Goal: Information Seeking & Learning: Learn about a topic

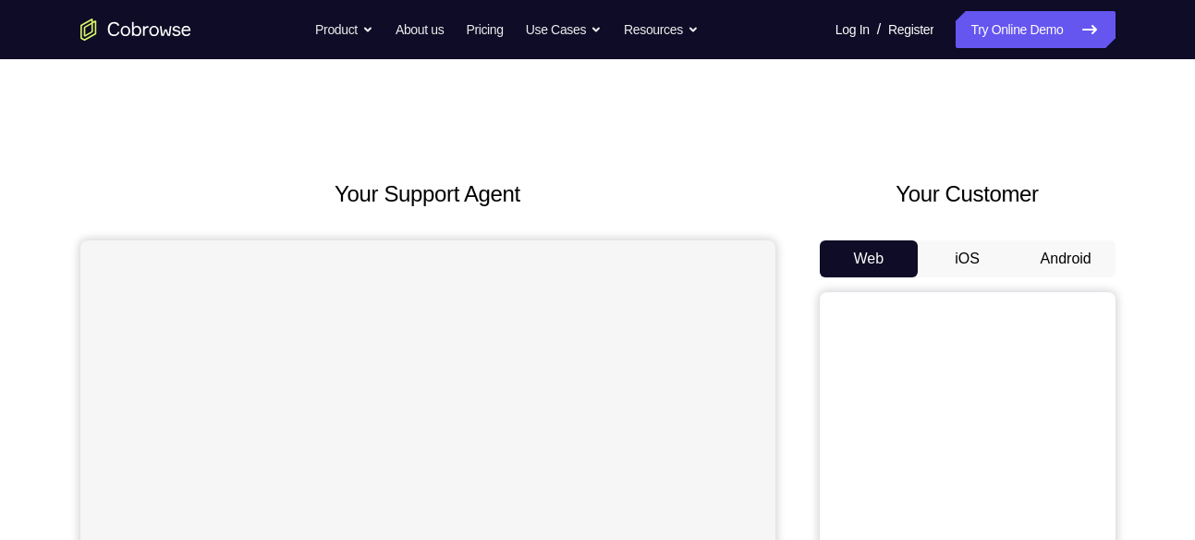
click at [1066, 270] on button "Android" at bounding box center [1066, 258] width 99 height 37
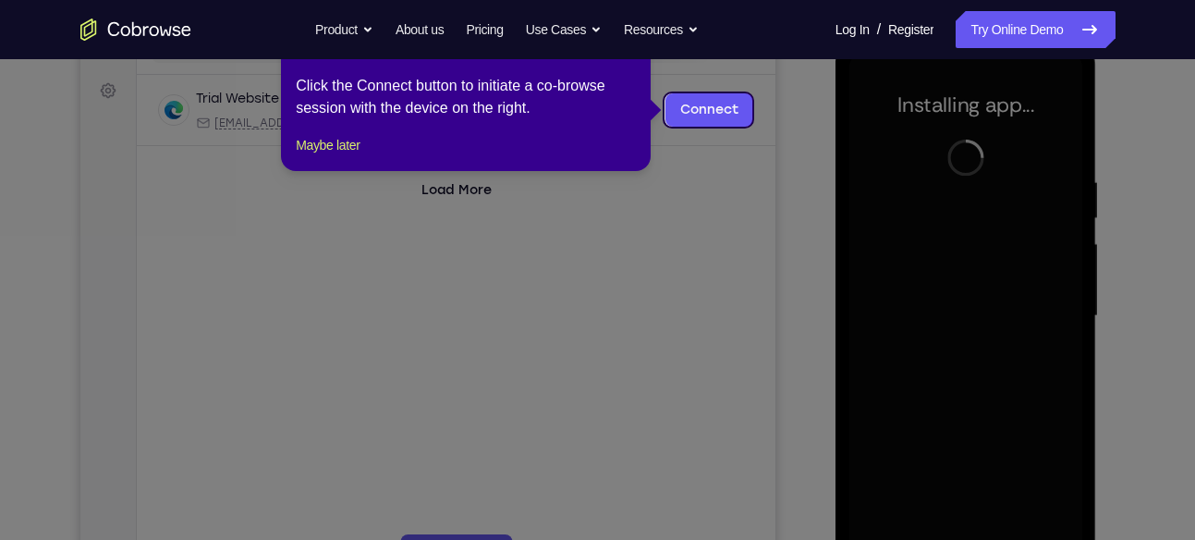
scroll to position [262, 0]
click at [789, 279] on icon at bounding box center [604, 270] width 1209 height 540
click at [720, 152] on icon at bounding box center [604, 270] width 1209 height 540
click at [307, 157] on button "Maybe later" at bounding box center [328, 146] width 64 height 22
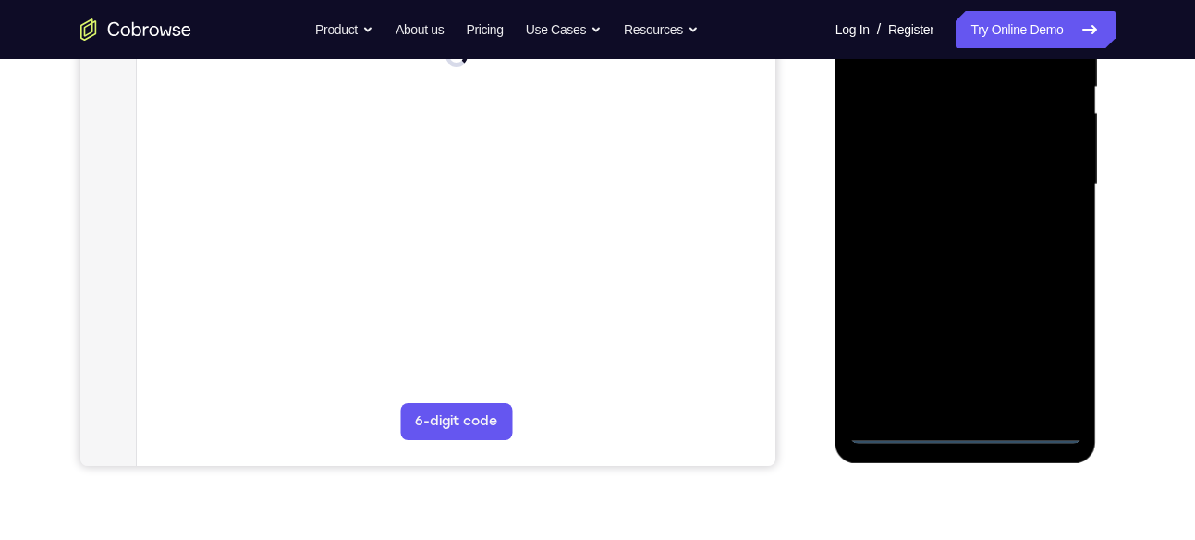
scroll to position [395, 0]
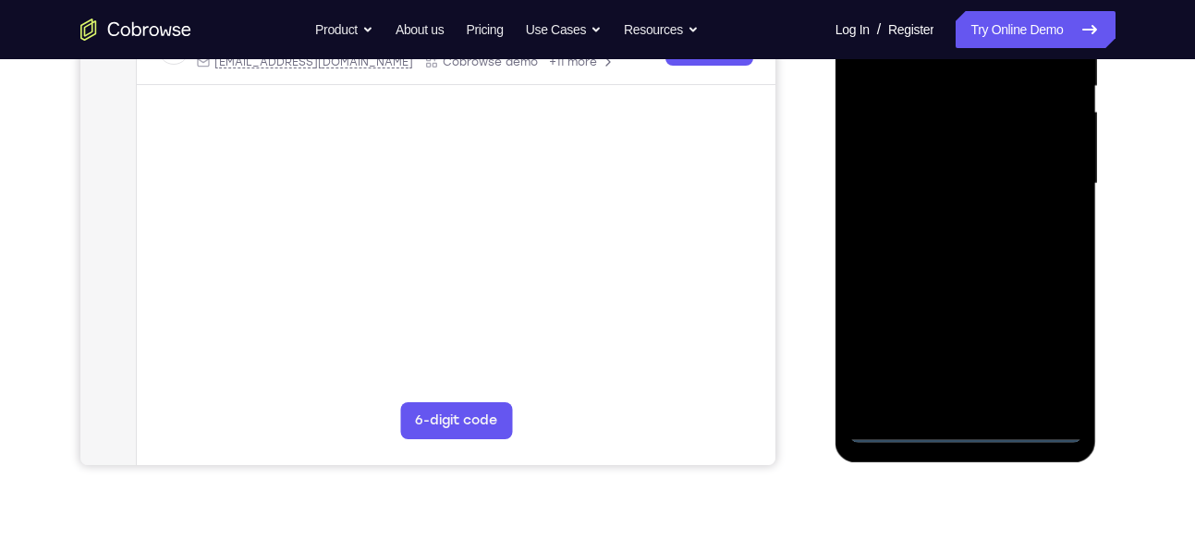
click at [970, 430] on div at bounding box center [965, 184] width 233 height 518
click at [1058, 346] on div at bounding box center [965, 184] width 233 height 518
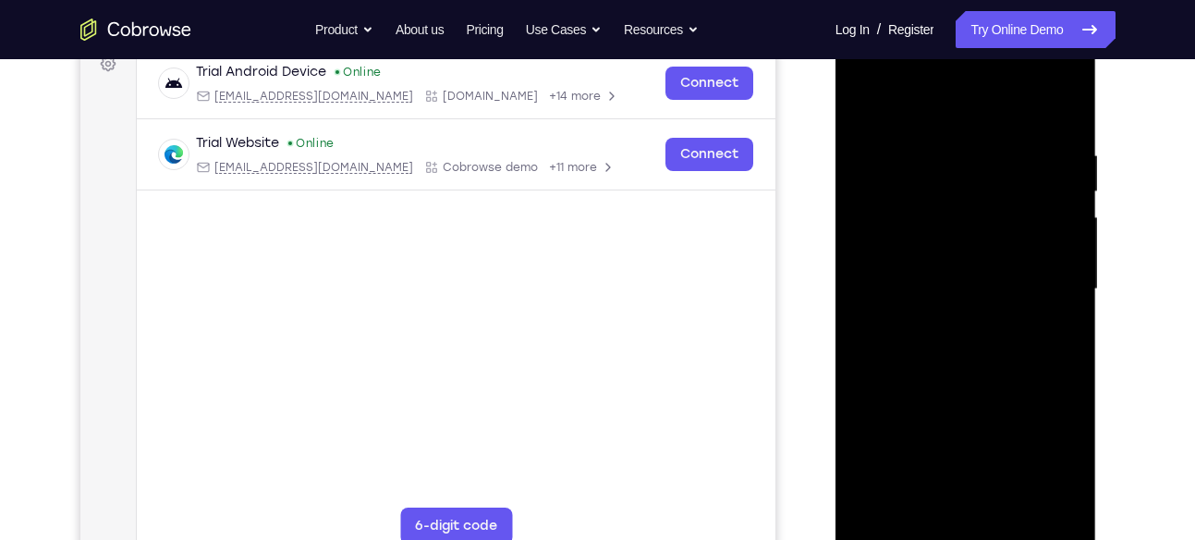
scroll to position [272, 0]
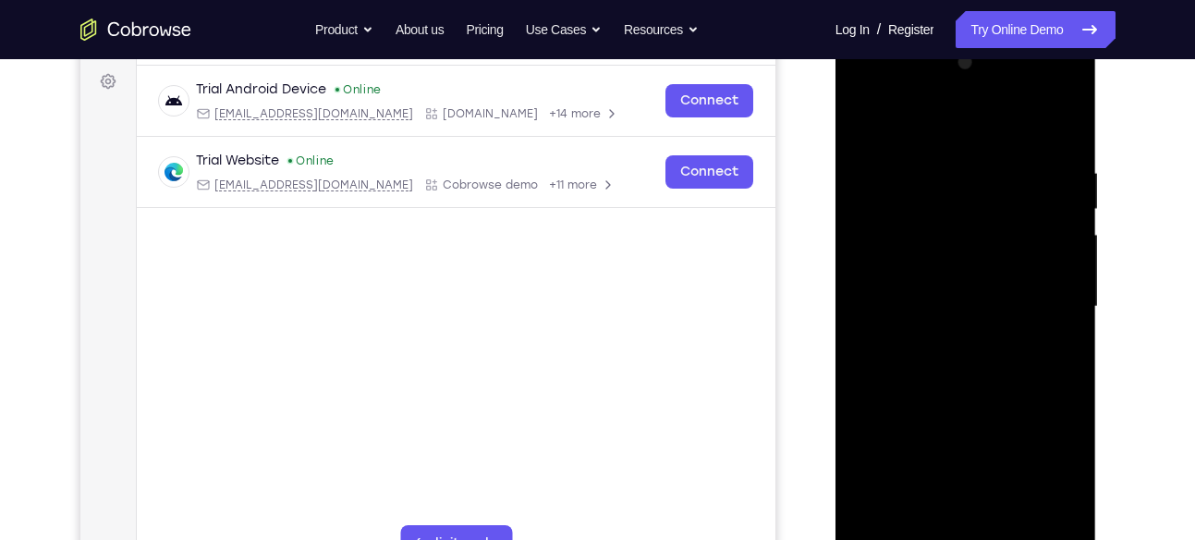
click at [967, 130] on div at bounding box center [965, 307] width 233 height 518
click at [1051, 301] on div at bounding box center [965, 307] width 233 height 518
click at [938, 340] on div at bounding box center [965, 307] width 233 height 518
click at [946, 287] on div at bounding box center [965, 307] width 233 height 518
click at [943, 238] on div at bounding box center [965, 307] width 233 height 518
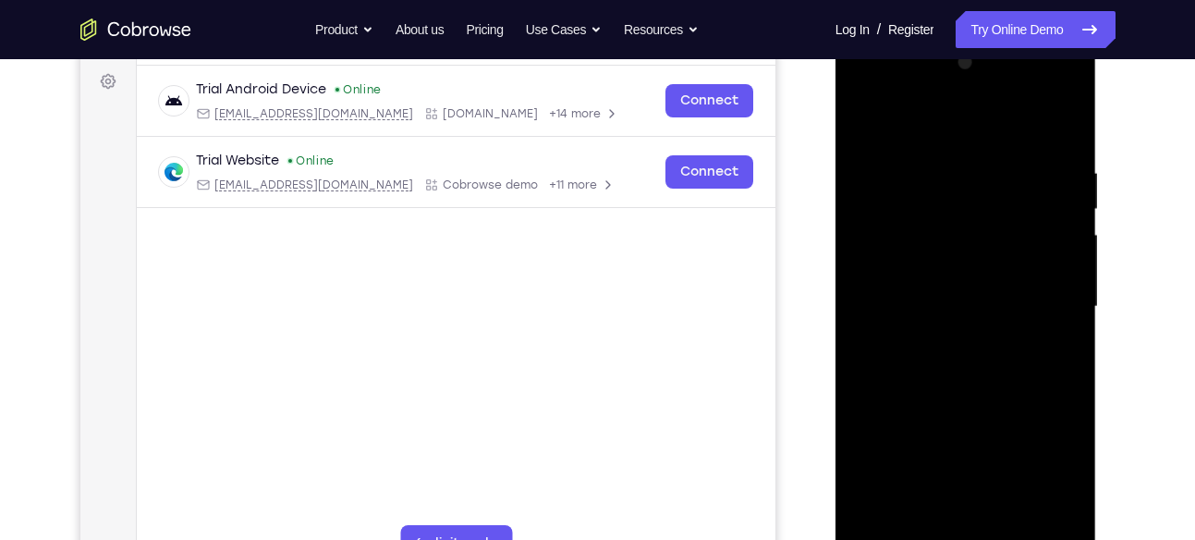
click at [943, 238] on div at bounding box center [965, 307] width 233 height 518
click at [936, 259] on div at bounding box center [965, 307] width 233 height 518
click at [966, 301] on div at bounding box center [965, 307] width 233 height 518
click at [988, 369] on div at bounding box center [965, 307] width 233 height 518
click at [980, 397] on div at bounding box center [965, 307] width 233 height 518
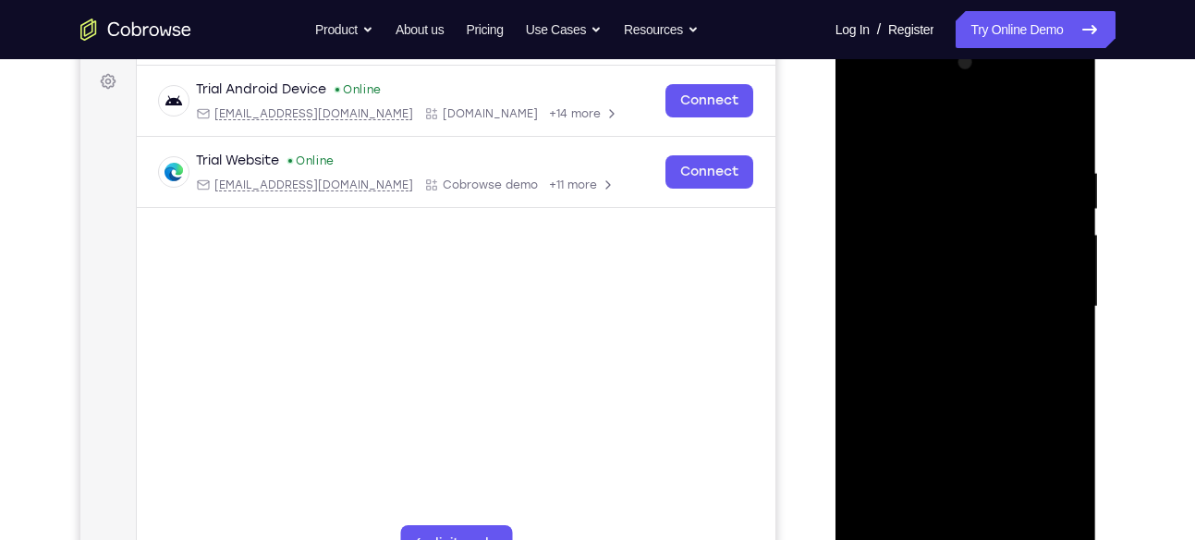
click at [1002, 220] on div at bounding box center [965, 307] width 233 height 518
click at [987, 251] on div at bounding box center [965, 307] width 233 height 518
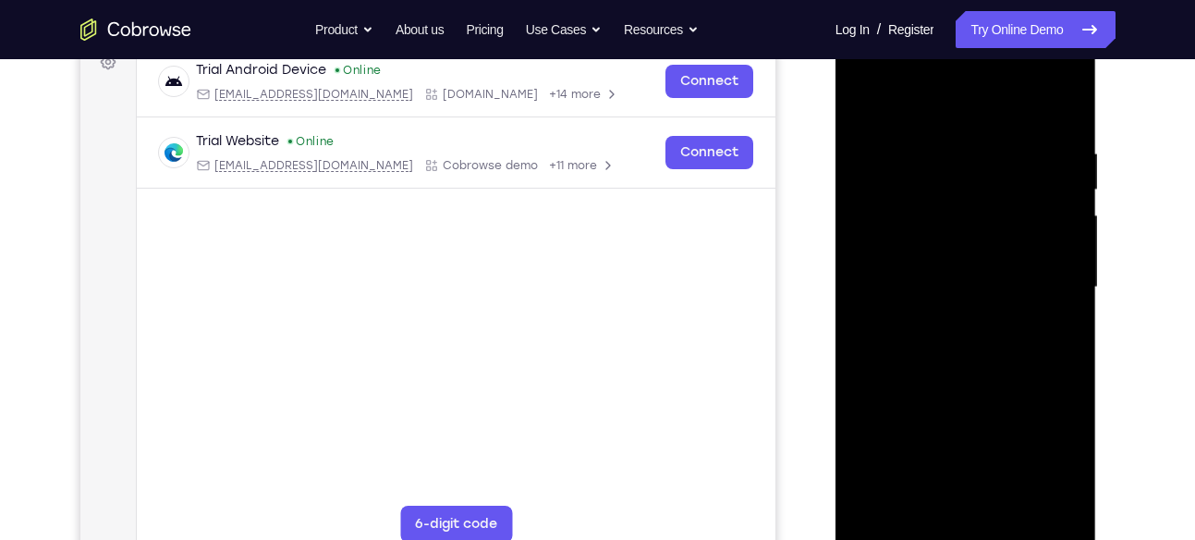
scroll to position [292, 0]
click at [997, 302] on div at bounding box center [965, 287] width 233 height 518
click at [1016, 506] on div at bounding box center [965, 287] width 233 height 518
click at [894, 198] on div at bounding box center [965, 287] width 233 height 518
click at [943, 319] on div at bounding box center [965, 287] width 233 height 518
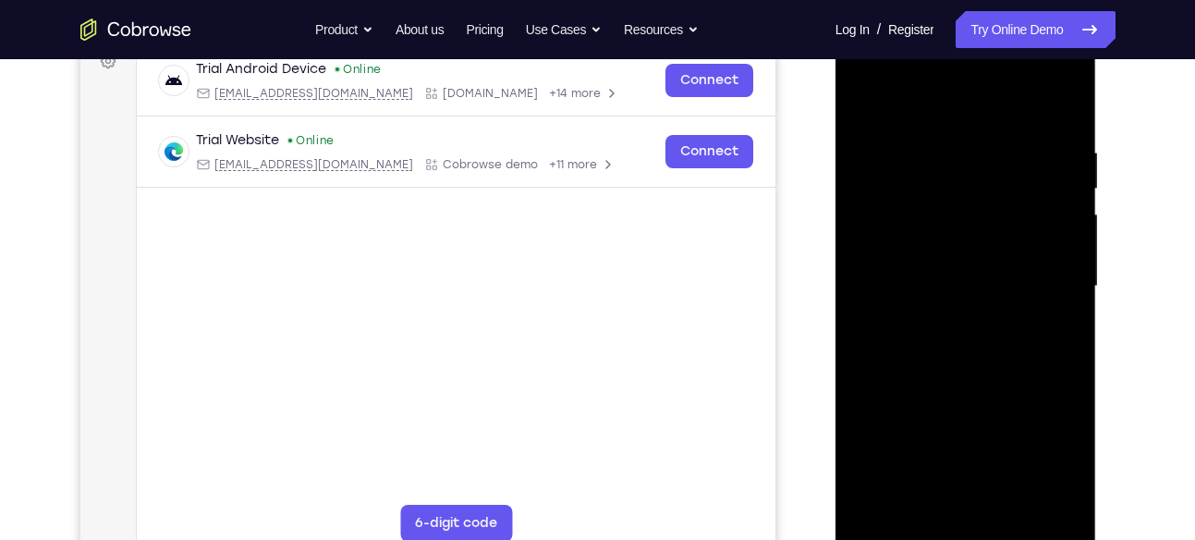
click at [944, 270] on div at bounding box center [965, 287] width 233 height 518
click at [937, 279] on div at bounding box center [965, 287] width 233 height 518
click at [947, 293] on div at bounding box center [965, 287] width 233 height 518
click at [962, 308] on div at bounding box center [965, 287] width 233 height 518
click at [962, 203] on div at bounding box center [965, 287] width 233 height 518
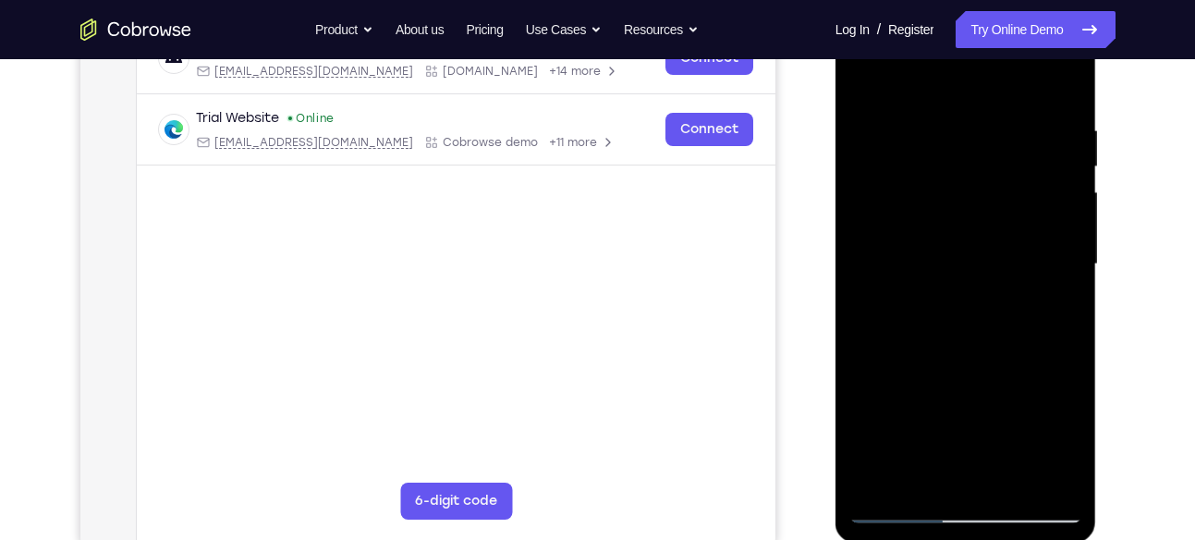
scroll to position [315, 0]
click at [1006, 475] on div at bounding box center [965, 264] width 233 height 518
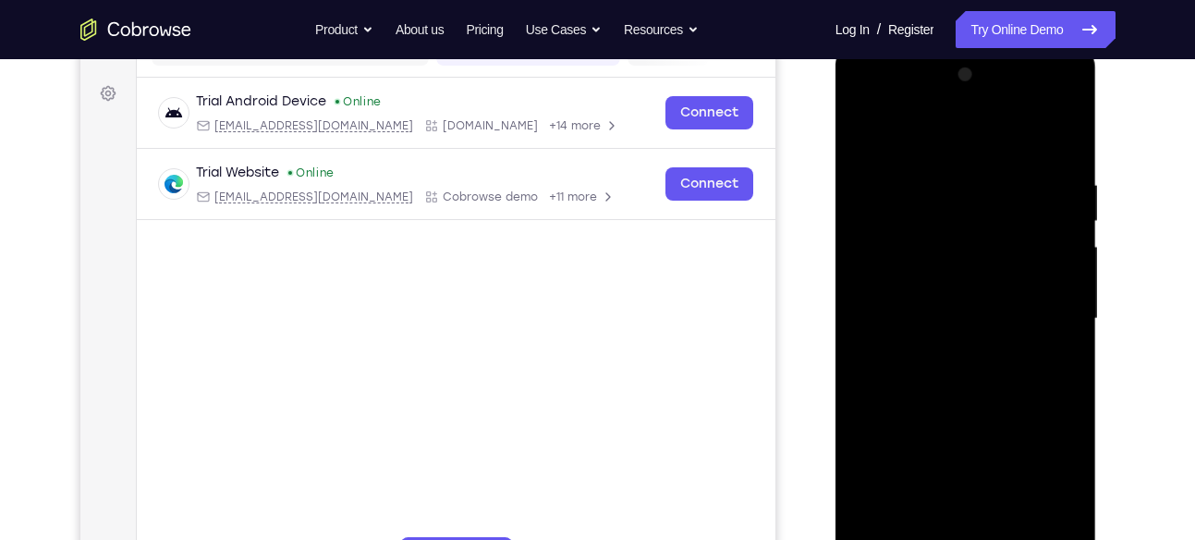
scroll to position [252, 0]
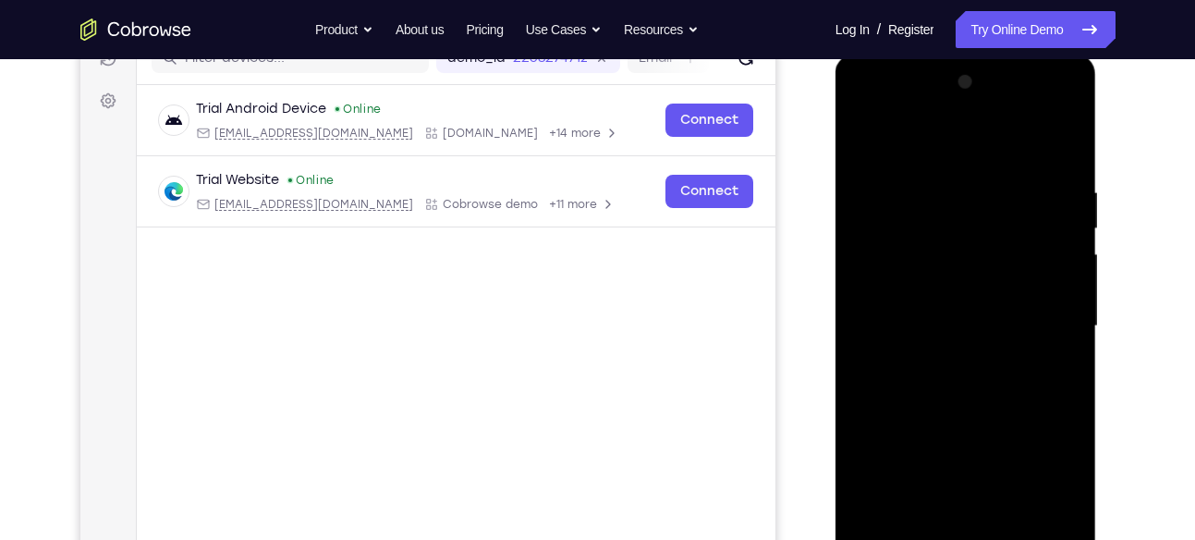
click at [940, 243] on div at bounding box center [965, 326] width 233 height 518
click at [979, 285] on div at bounding box center [965, 326] width 233 height 518
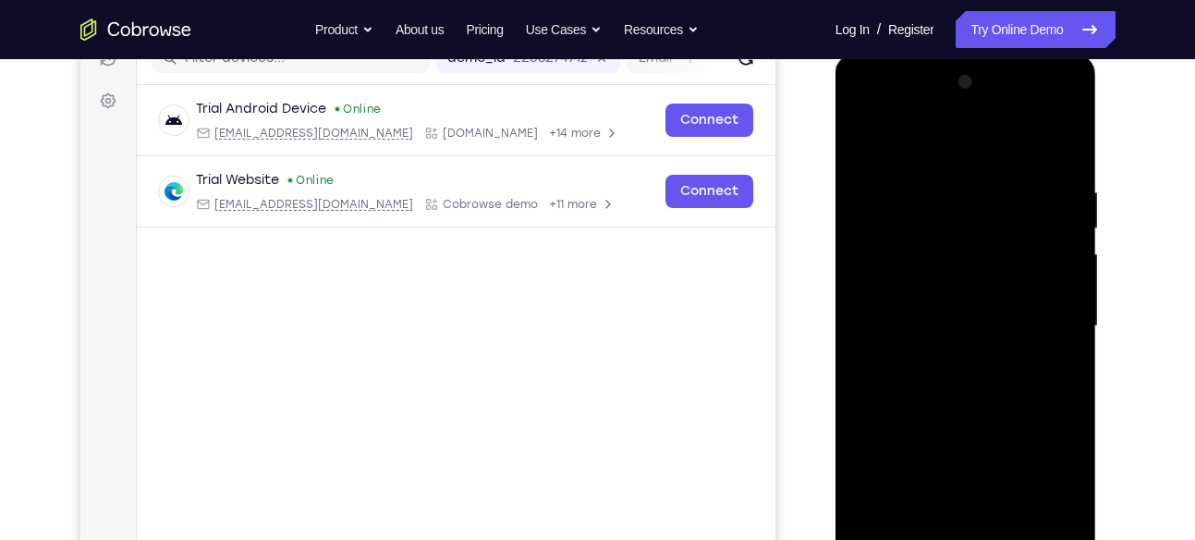
click at [954, 356] on div at bounding box center [965, 326] width 233 height 518
click at [954, 315] on div at bounding box center [965, 326] width 233 height 518
click at [944, 333] on div at bounding box center [965, 326] width 233 height 518
click at [921, 288] on div at bounding box center [965, 326] width 233 height 518
click at [929, 318] on div at bounding box center [965, 326] width 233 height 518
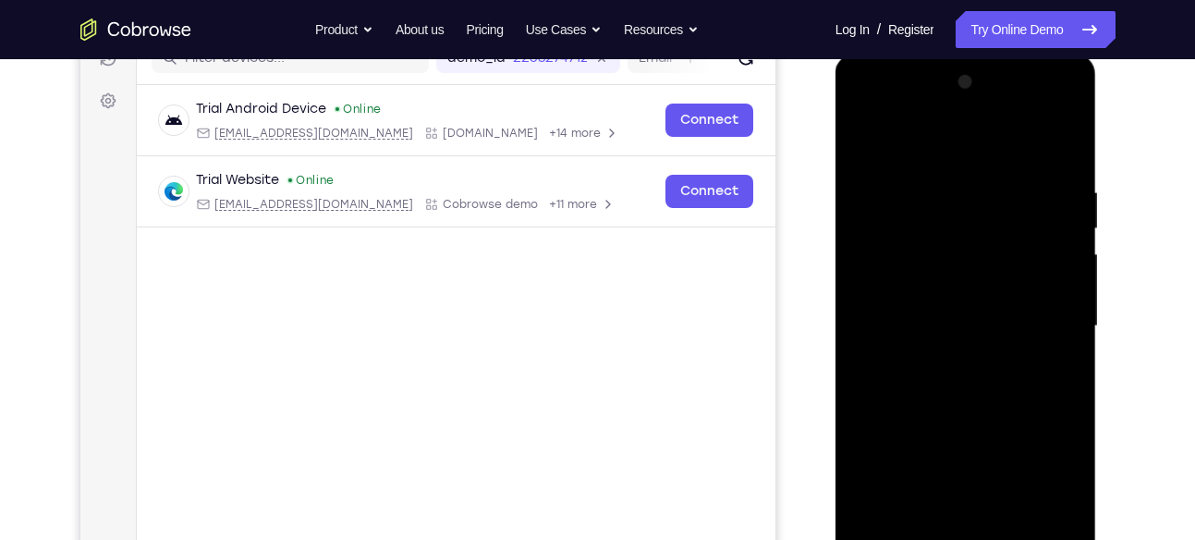
click at [940, 374] on div at bounding box center [965, 326] width 233 height 518
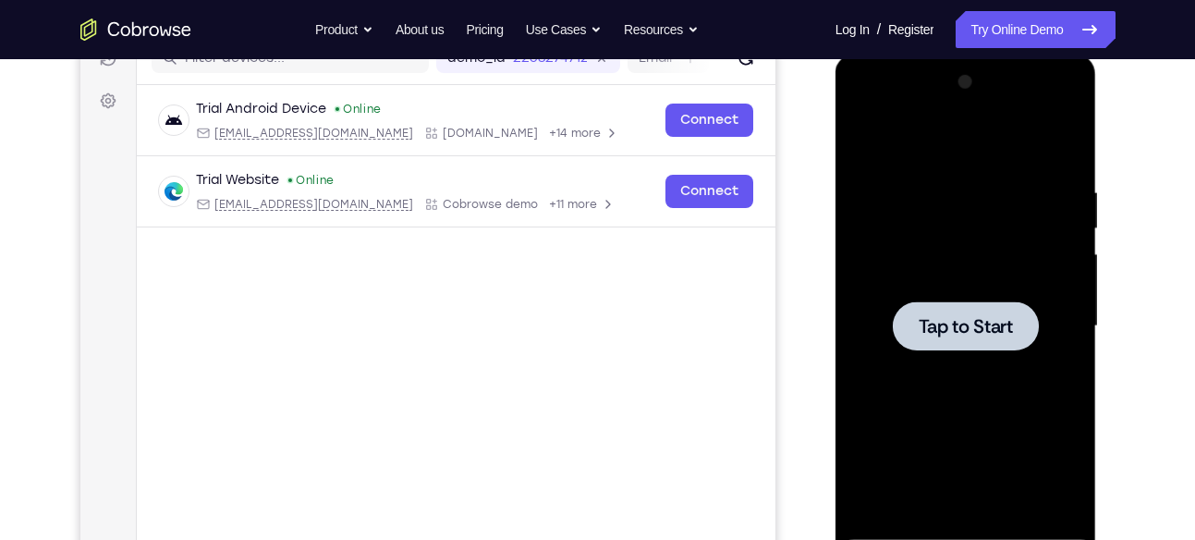
click at [940, 347] on div at bounding box center [966, 325] width 146 height 49
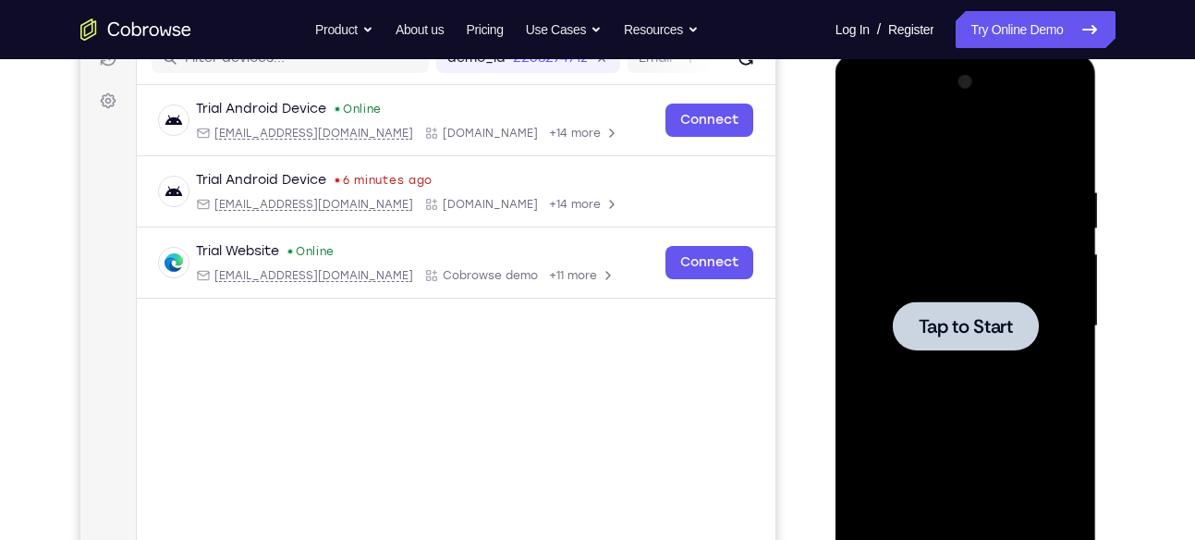
click at [949, 298] on div at bounding box center [965, 326] width 233 height 518
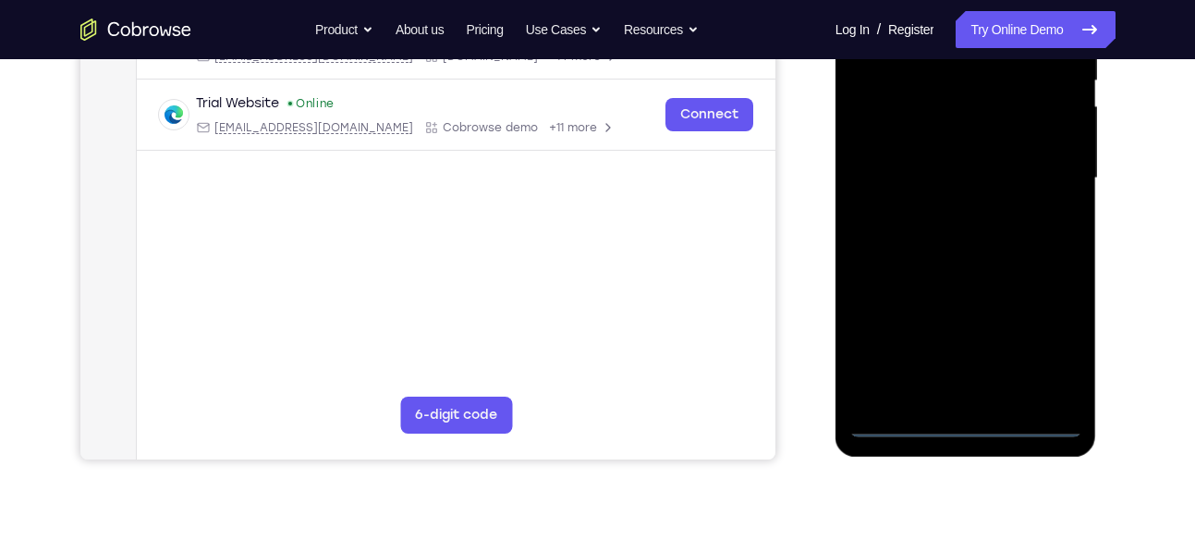
scroll to position [406, 0]
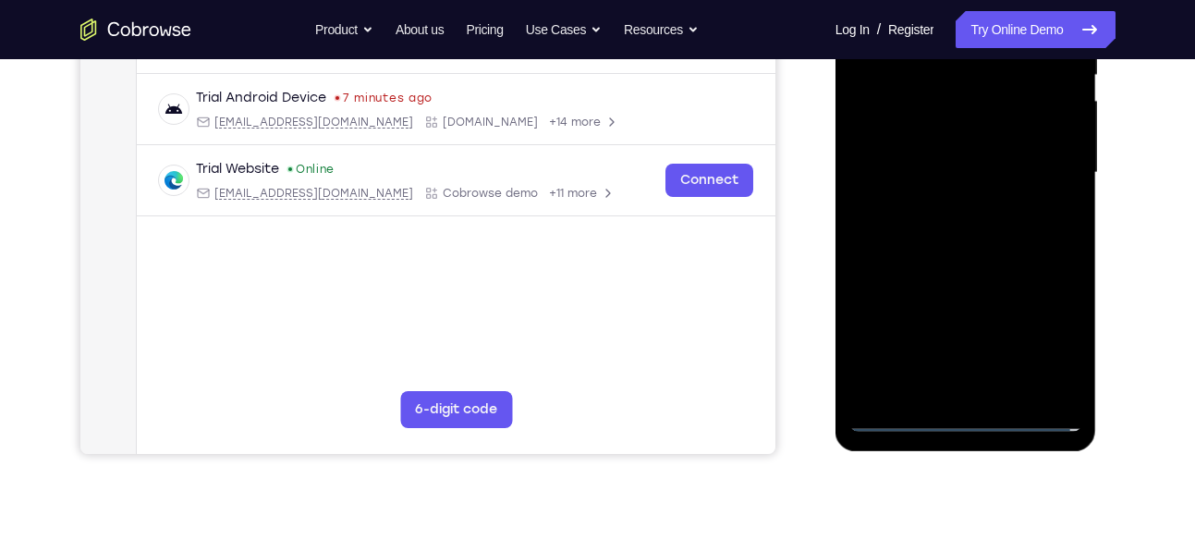
click at [973, 418] on div at bounding box center [965, 173] width 233 height 518
click at [1046, 335] on div at bounding box center [965, 173] width 233 height 518
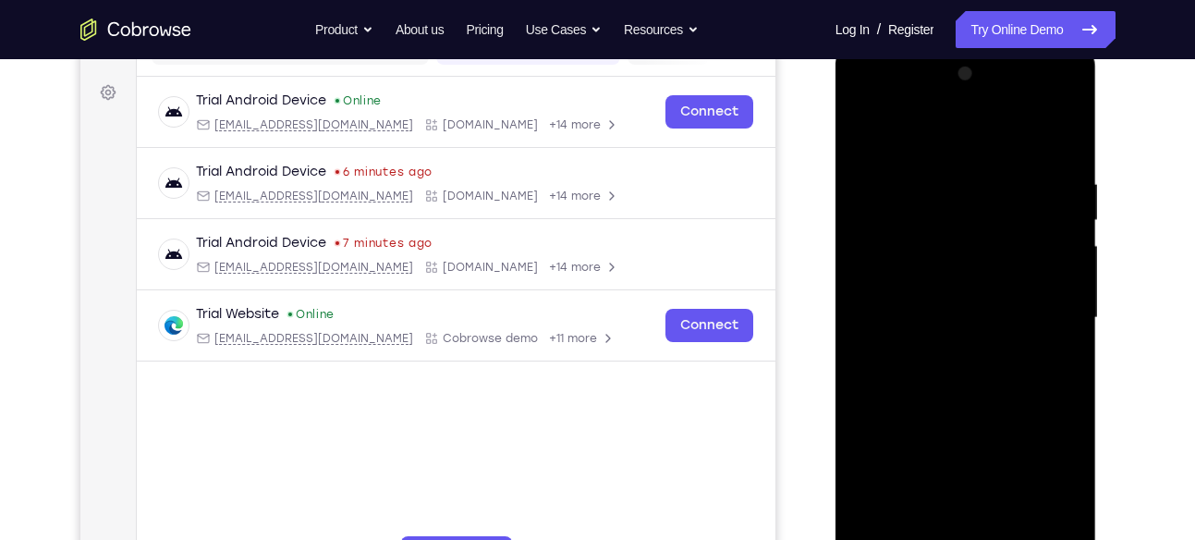
scroll to position [260, 0]
click at [945, 138] on div at bounding box center [965, 319] width 233 height 518
click at [1047, 314] on div at bounding box center [965, 319] width 233 height 518
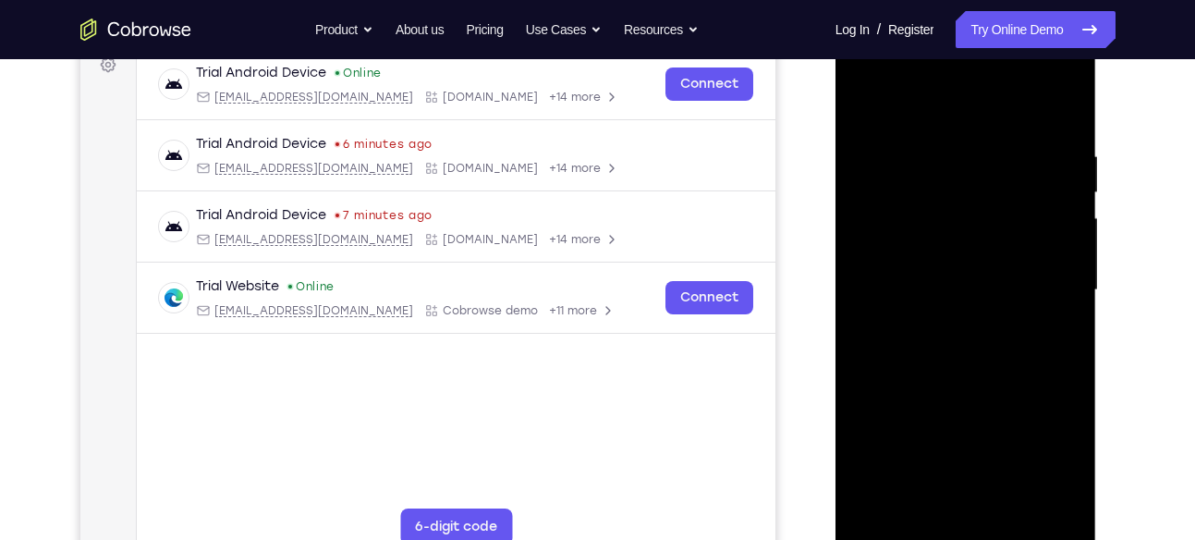
click at [933, 323] on div at bounding box center [965, 290] width 233 height 518
click at [966, 276] on div at bounding box center [965, 290] width 233 height 518
click at [967, 311] on div at bounding box center [965, 290] width 233 height 518
click at [947, 210] on div at bounding box center [965, 290] width 233 height 518
click at [953, 239] on div at bounding box center [965, 290] width 233 height 518
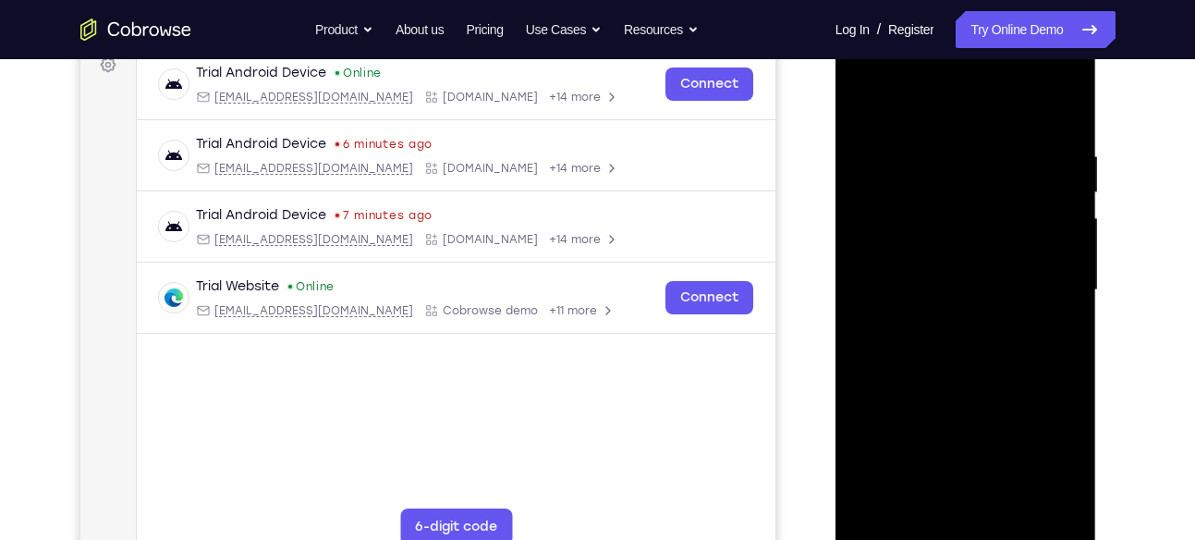
scroll to position [331, 0]
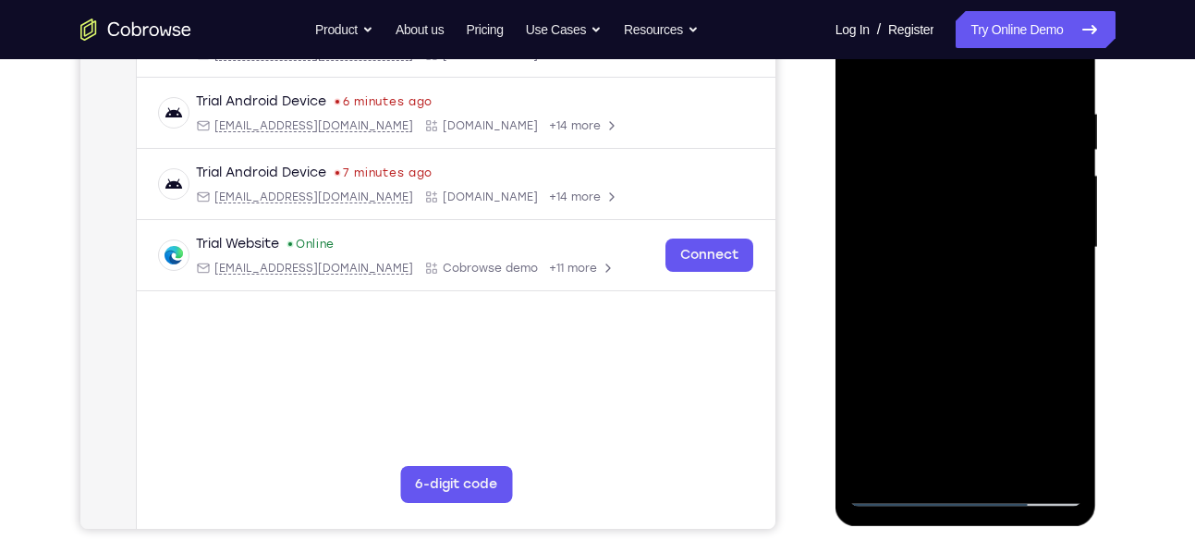
click at [1055, 266] on div at bounding box center [965, 248] width 233 height 518
click at [951, 219] on div at bounding box center [965, 248] width 233 height 518
click at [990, 458] on div at bounding box center [965, 248] width 233 height 518
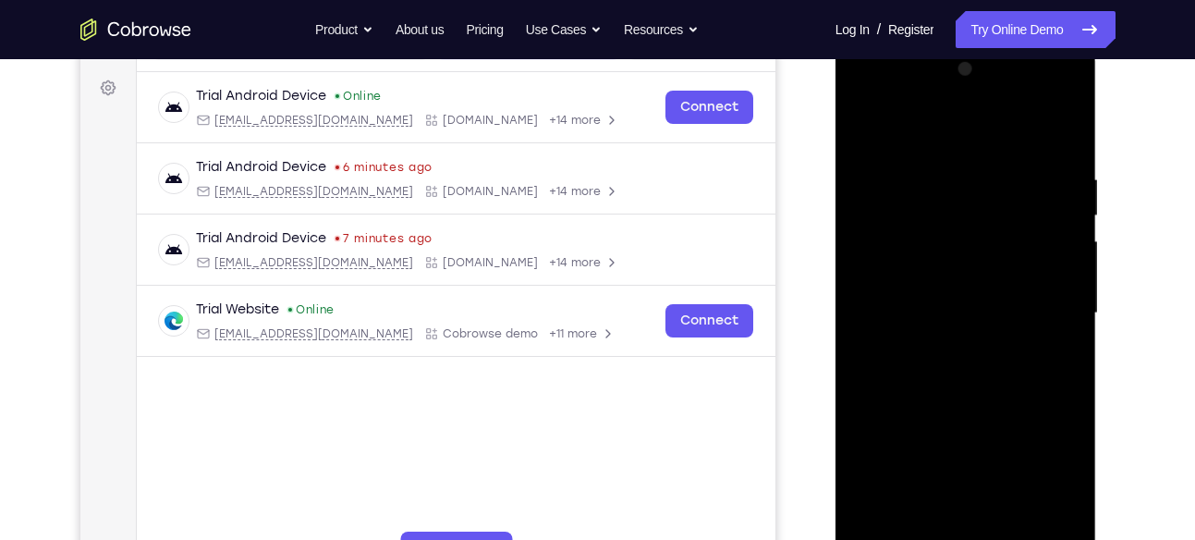
scroll to position [264, 0]
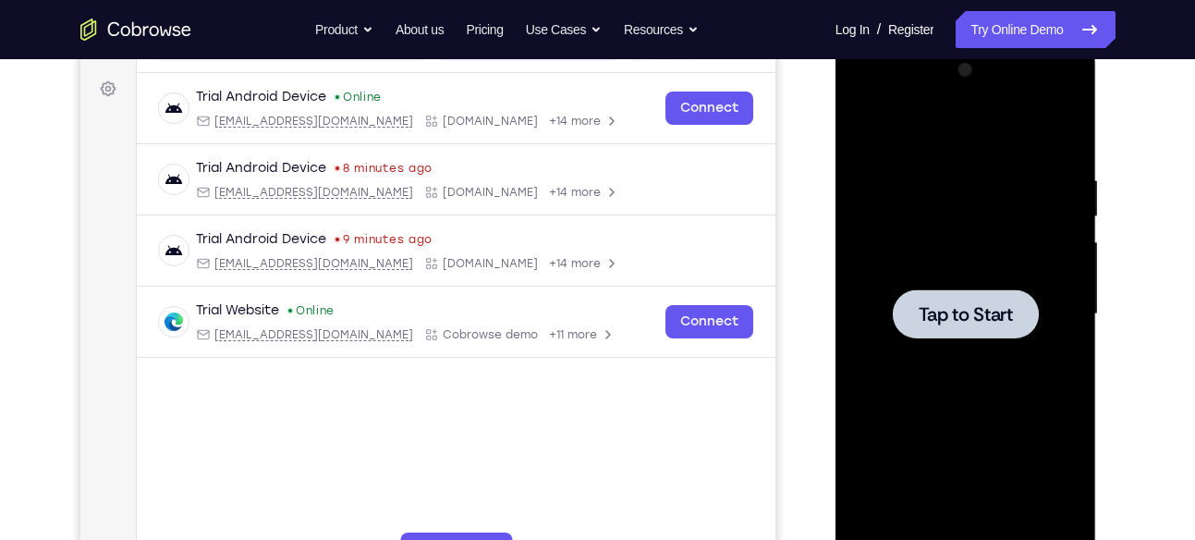
click at [929, 305] on span "Tap to Start" at bounding box center [966, 314] width 94 height 18
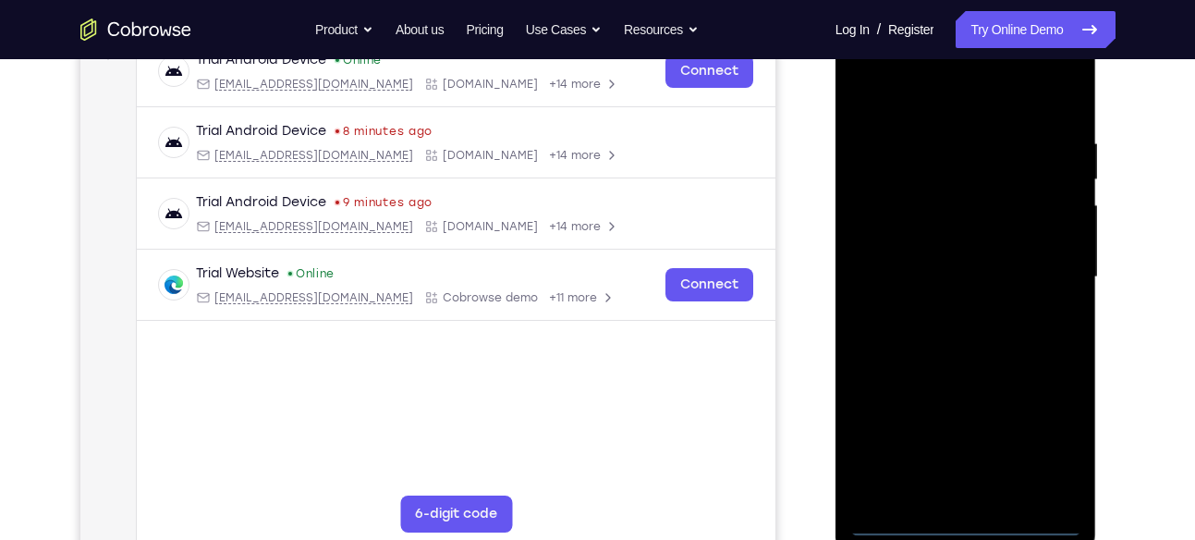
scroll to position [303, 0]
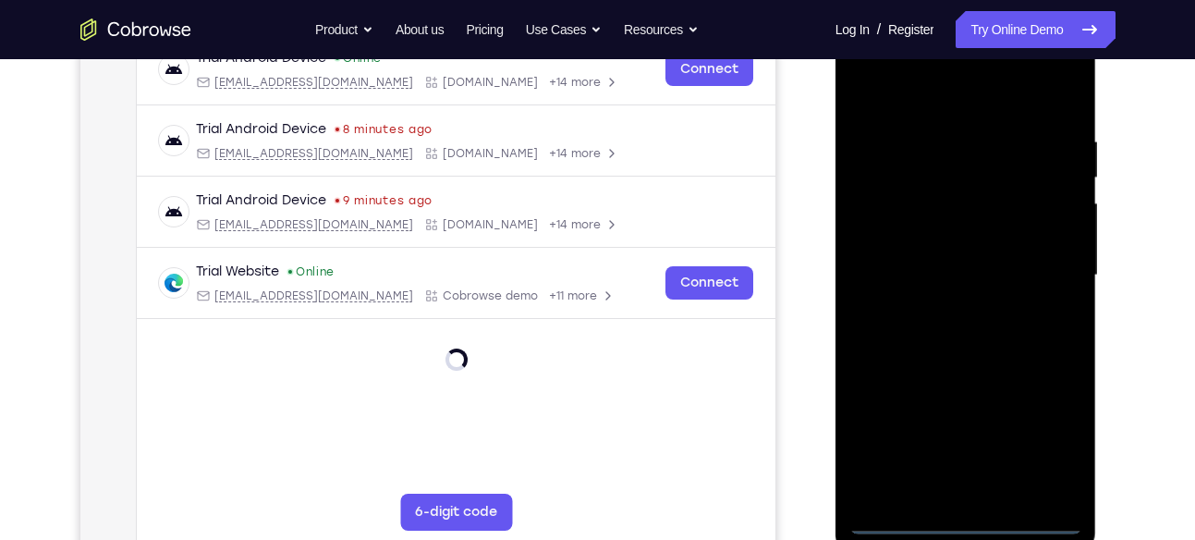
click at [966, 520] on div at bounding box center [965, 276] width 233 height 518
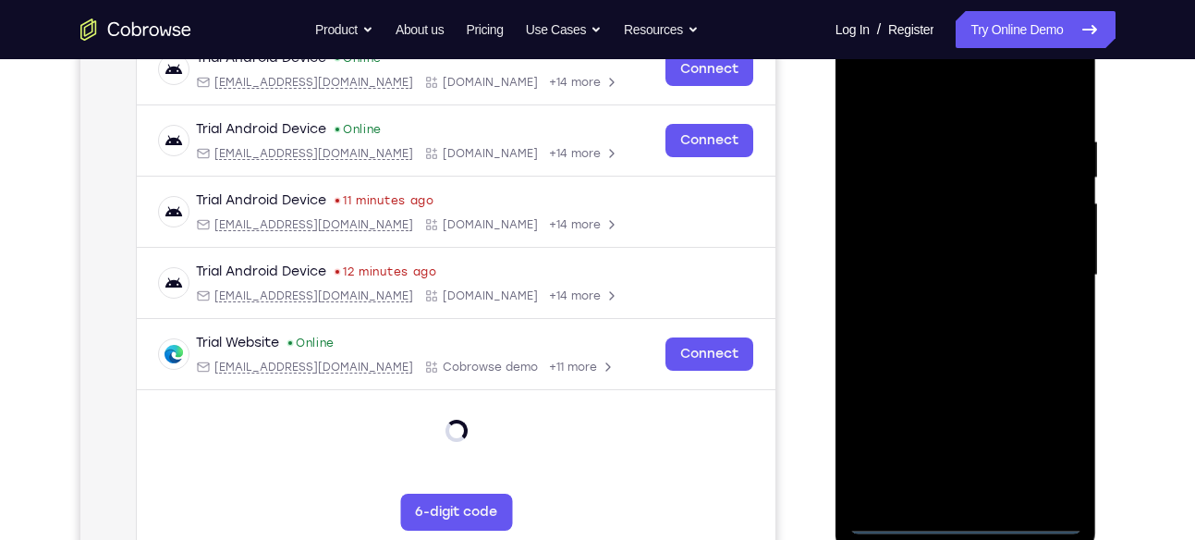
click at [1040, 433] on div at bounding box center [965, 276] width 233 height 518
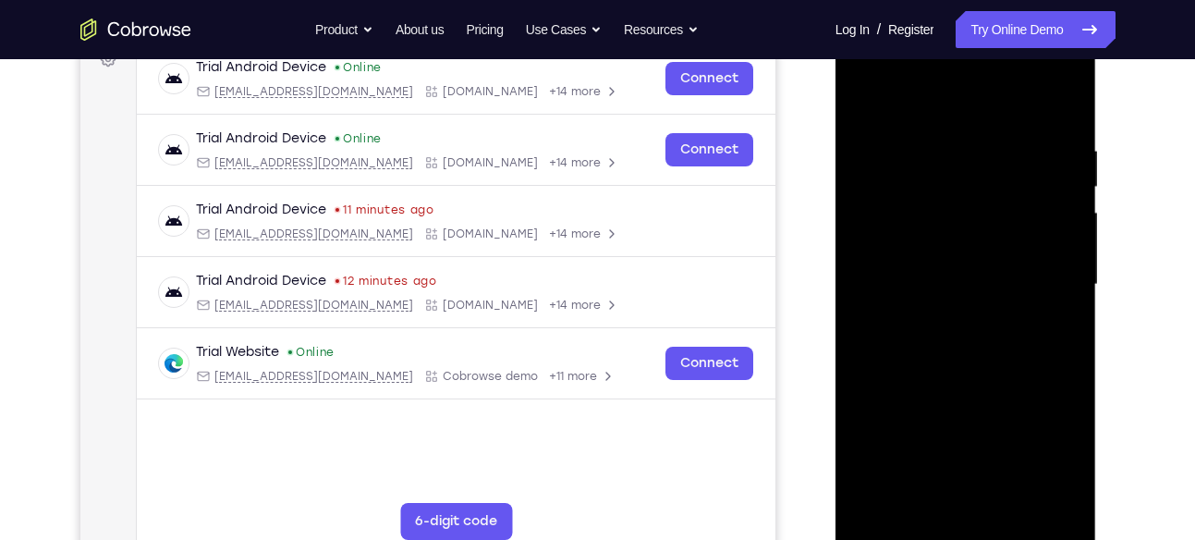
click at [892, 105] on div at bounding box center [965, 285] width 233 height 518
click at [1044, 271] on div at bounding box center [965, 285] width 233 height 518
click at [945, 319] on div at bounding box center [965, 284] width 233 height 518
click at [949, 258] on div at bounding box center [965, 284] width 233 height 518
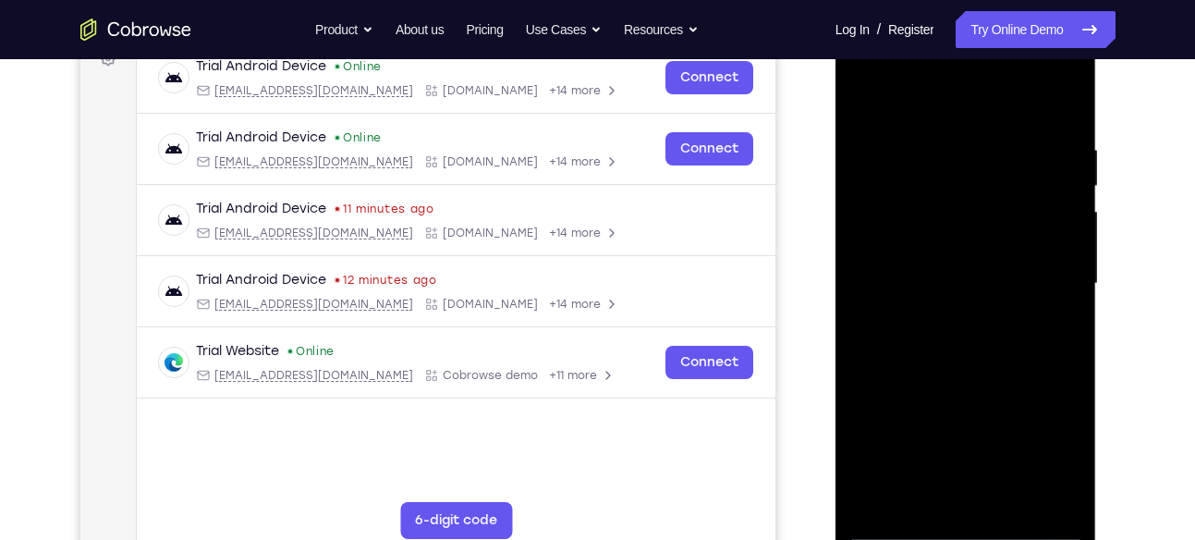
click at [940, 242] on div at bounding box center [965, 284] width 233 height 518
click at [957, 278] on div at bounding box center [965, 284] width 233 height 518
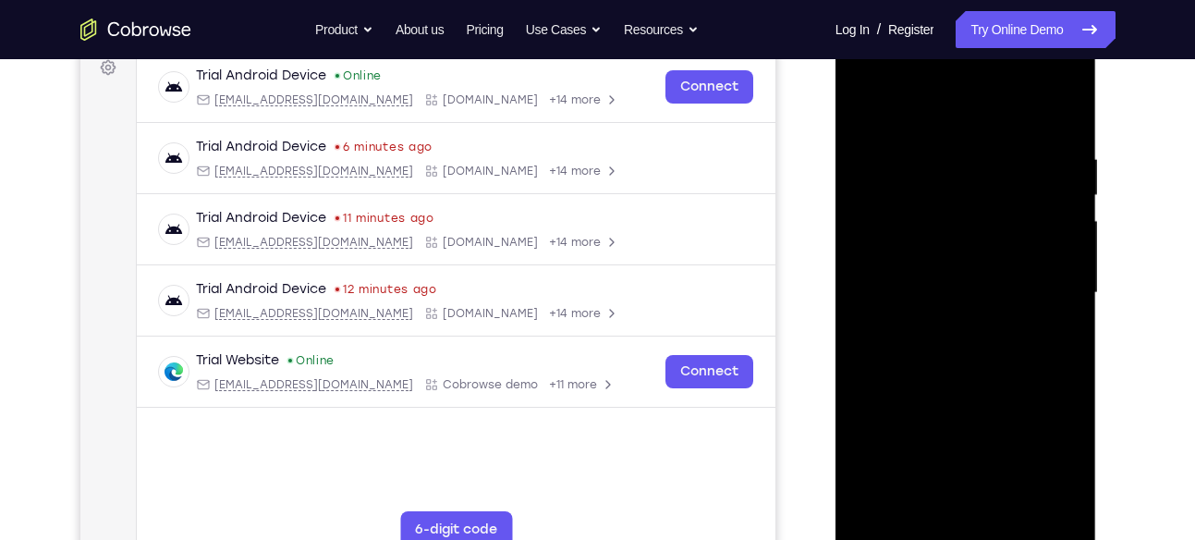
scroll to position [285, 0]
click at [1065, 128] on div at bounding box center [965, 294] width 233 height 518
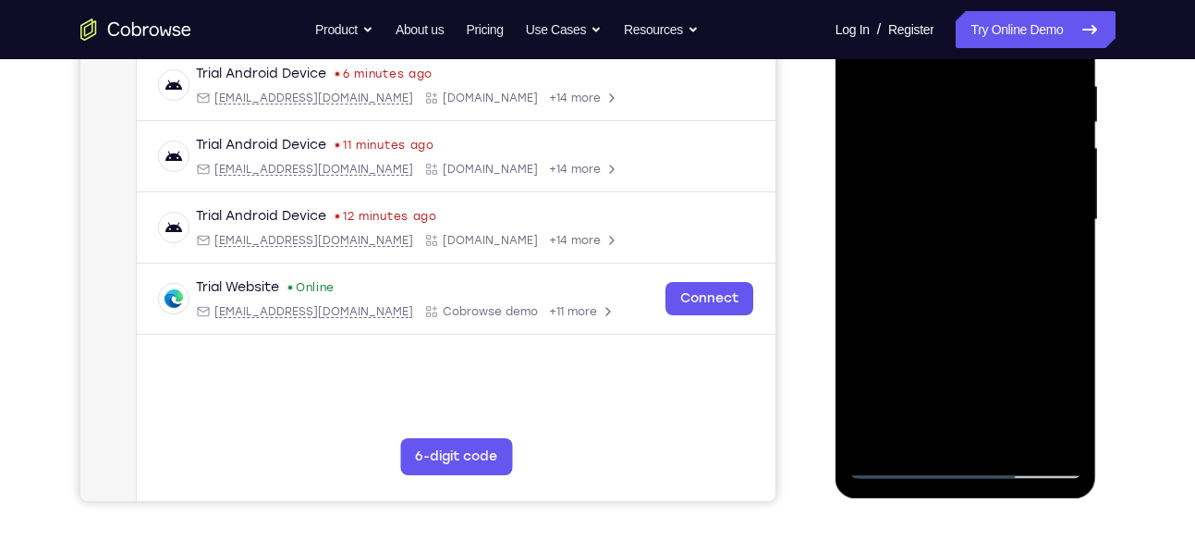
scroll to position [358, 0]
click at [1011, 437] on div at bounding box center [965, 221] width 233 height 518
click at [1002, 316] on div at bounding box center [965, 221] width 233 height 518
drag, startPoint x: 1007, startPoint y: 331, endPoint x: 1009, endPoint y: 360, distance: 29.7
click at [1009, 360] on div at bounding box center [965, 221] width 233 height 518
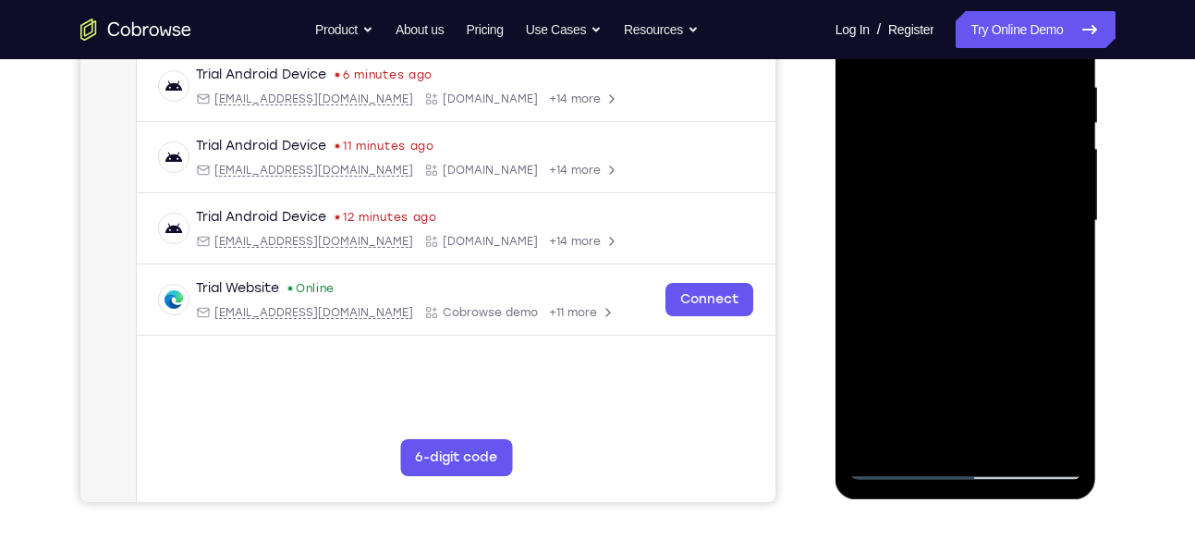
click at [975, 213] on div at bounding box center [965, 221] width 233 height 518
click at [1049, 270] on div at bounding box center [965, 221] width 233 height 518
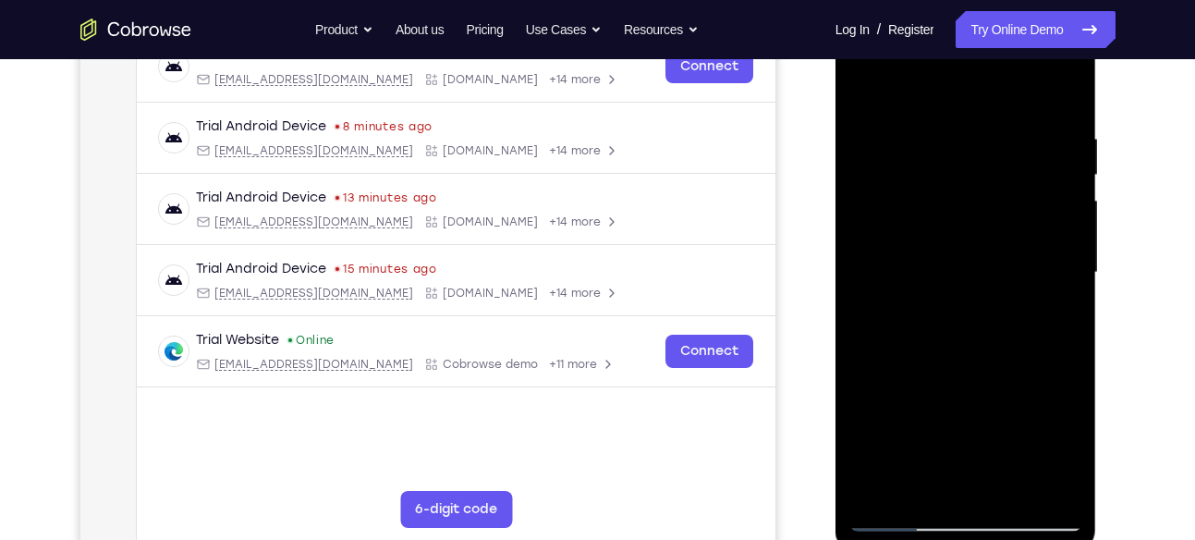
scroll to position [300, 0]
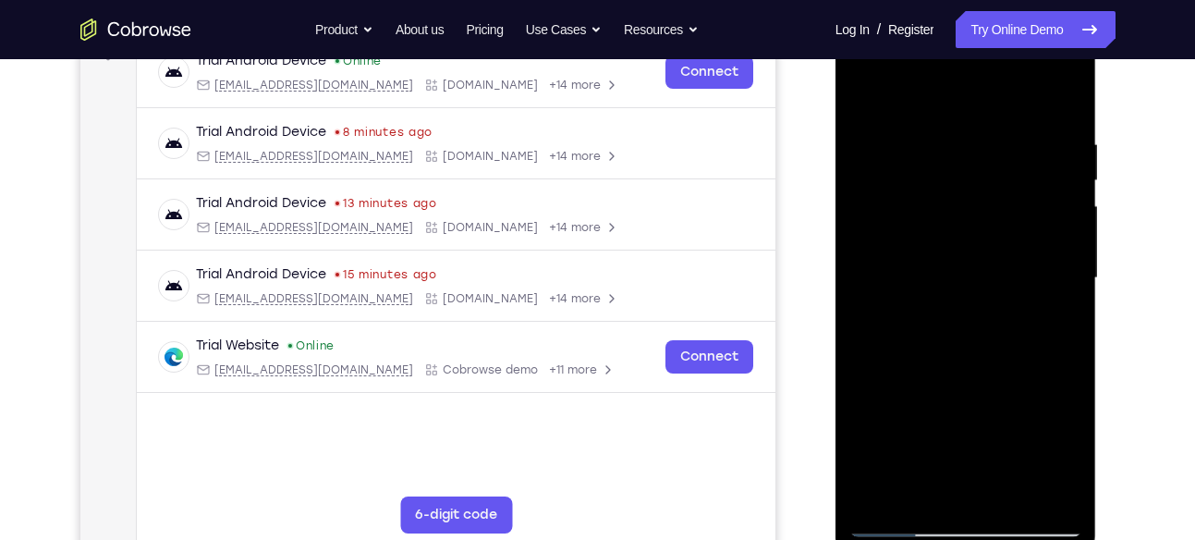
click at [860, 95] on div at bounding box center [965, 278] width 233 height 518
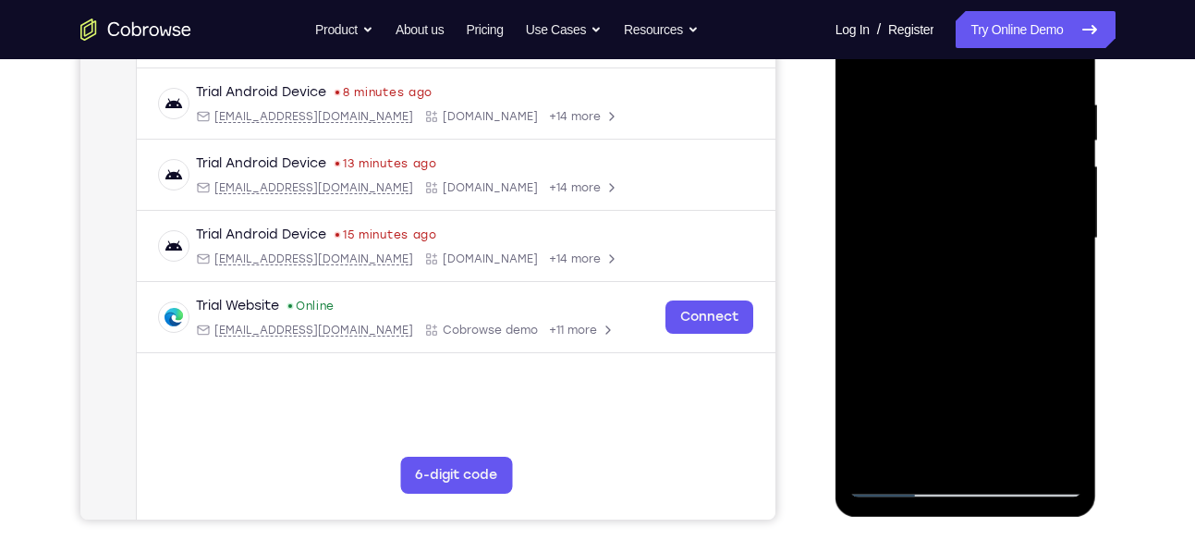
scroll to position [341, 0]
drag, startPoint x: 1007, startPoint y: 342, endPoint x: 1038, endPoint y: 196, distance: 149.4
click at [1038, 196] on div at bounding box center [965, 238] width 233 height 518
drag, startPoint x: 1008, startPoint y: 361, endPoint x: 1055, endPoint y: 171, distance: 195.9
click at [1055, 171] on div at bounding box center [965, 238] width 233 height 518
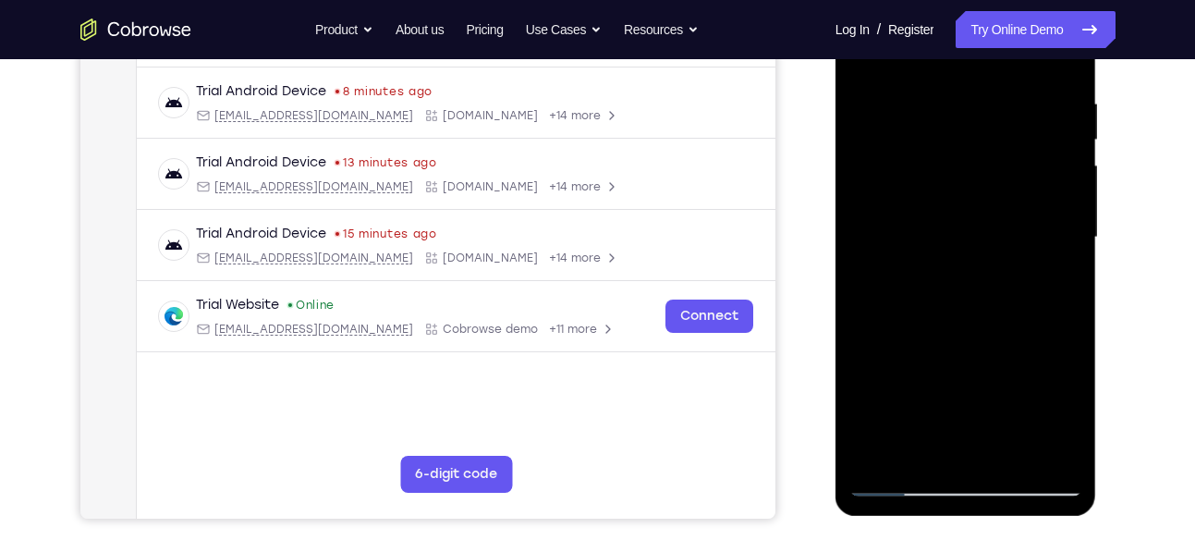
click at [990, 389] on div at bounding box center [965, 238] width 233 height 518
click at [1051, 283] on div at bounding box center [965, 238] width 233 height 518
click at [1055, 282] on div at bounding box center [965, 238] width 233 height 518
click at [1062, 409] on div at bounding box center [965, 238] width 233 height 518
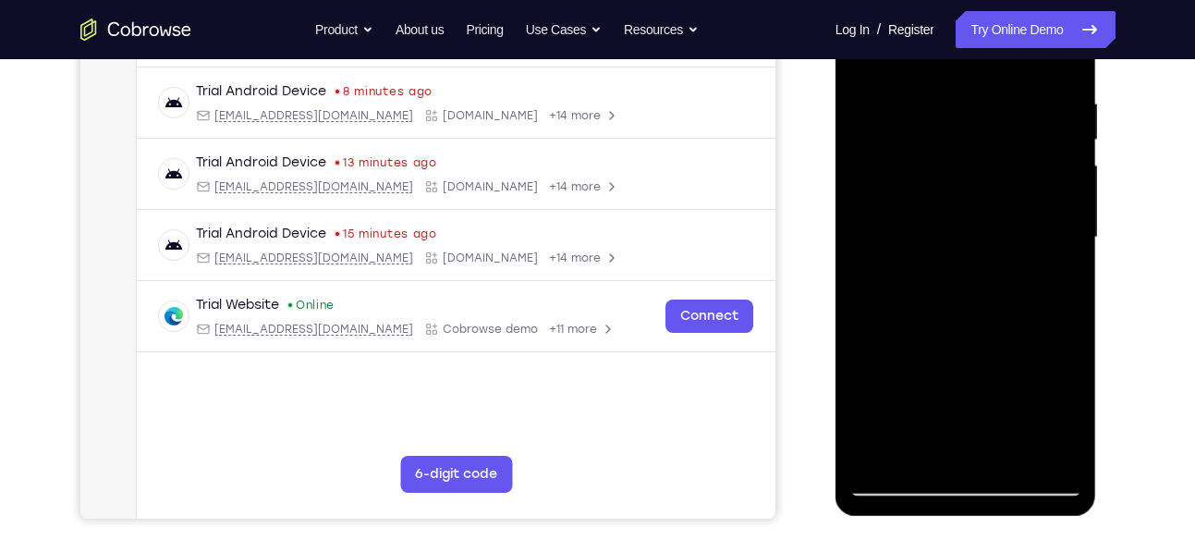
click at [1062, 409] on div at bounding box center [965, 238] width 233 height 518
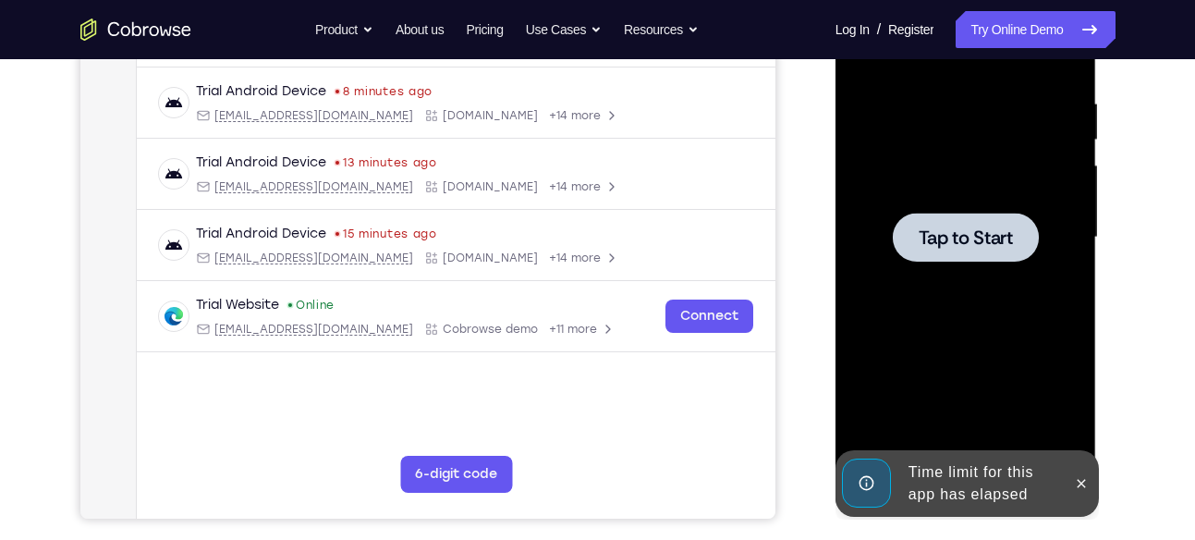
click at [1022, 327] on div at bounding box center [965, 238] width 233 height 518
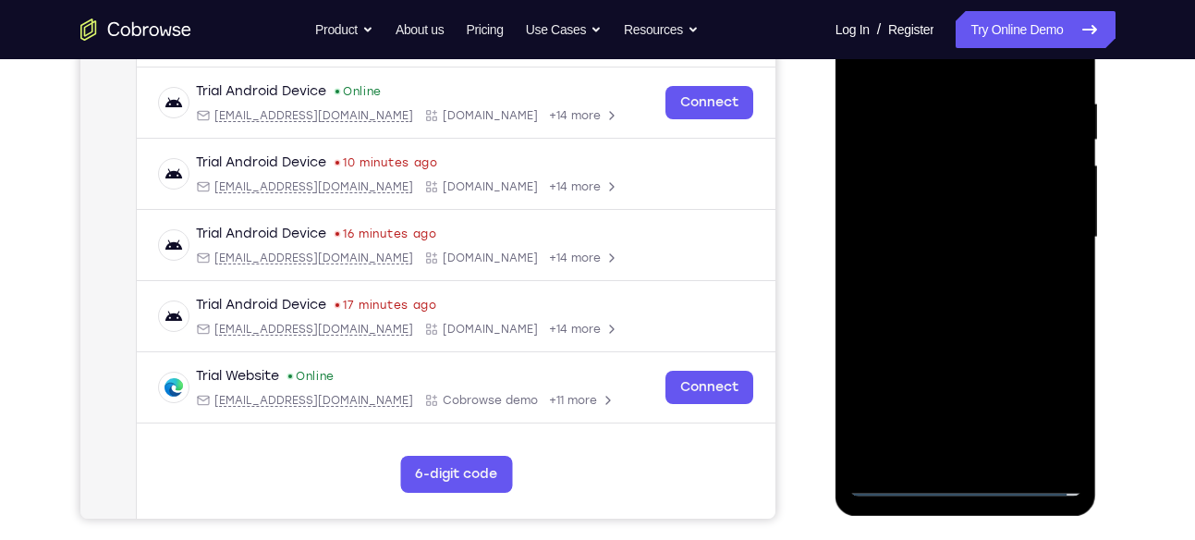
click at [966, 477] on div at bounding box center [965, 238] width 233 height 518
click at [1039, 397] on div at bounding box center [965, 238] width 233 height 518
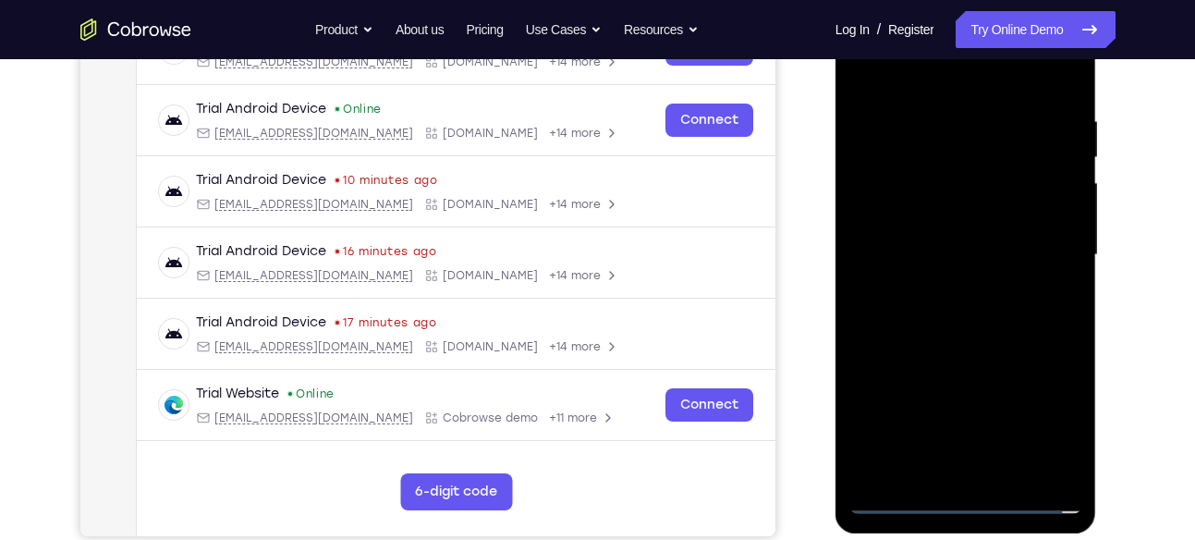
scroll to position [323, 0]
click at [947, 85] on div at bounding box center [965, 256] width 233 height 518
click at [1037, 257] on div at bounding box center [965, 256] width 233 height 518
click at [947, 290] on div at bounding box center [965, 256] width 233 height 518
click at [966, 235] on div at bounding box center [965, 256] width 233 height 518
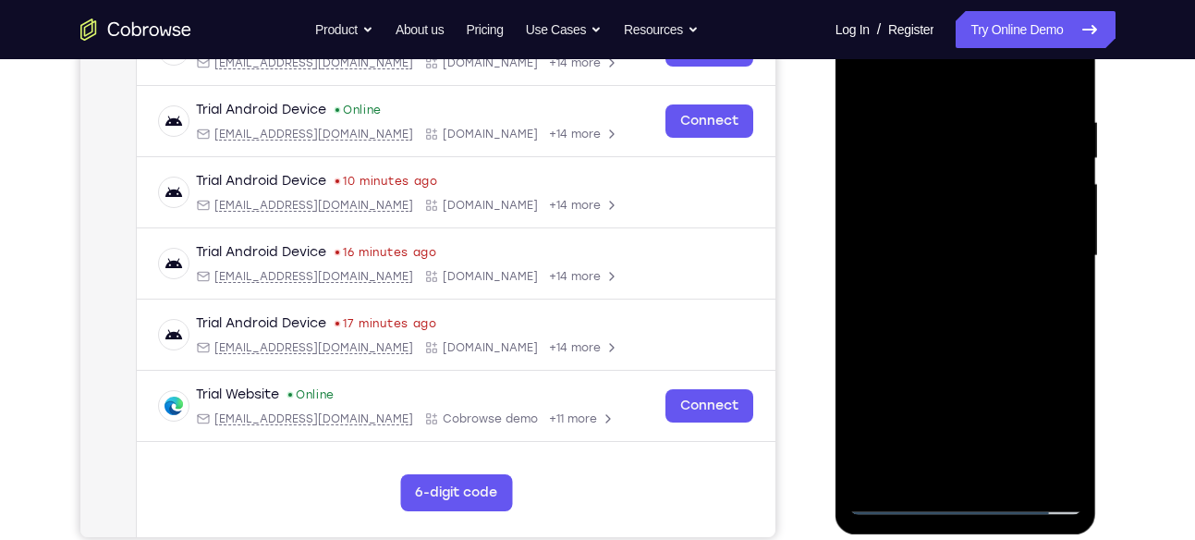
click at [947, 202] on div at bounding box center [965, 256] width 233 height 518
click at [972, 255] on div at bounding box center [965, 256] width 233 height 518
click at [970, 330] on div at bounding box center [965, 256] width 233 height 518
click at [1001, 468] on div at bounding box center [965, 256] width 233 height 518
click at [974, 350] on div at bounding box center [965, 256] width 233 height 518
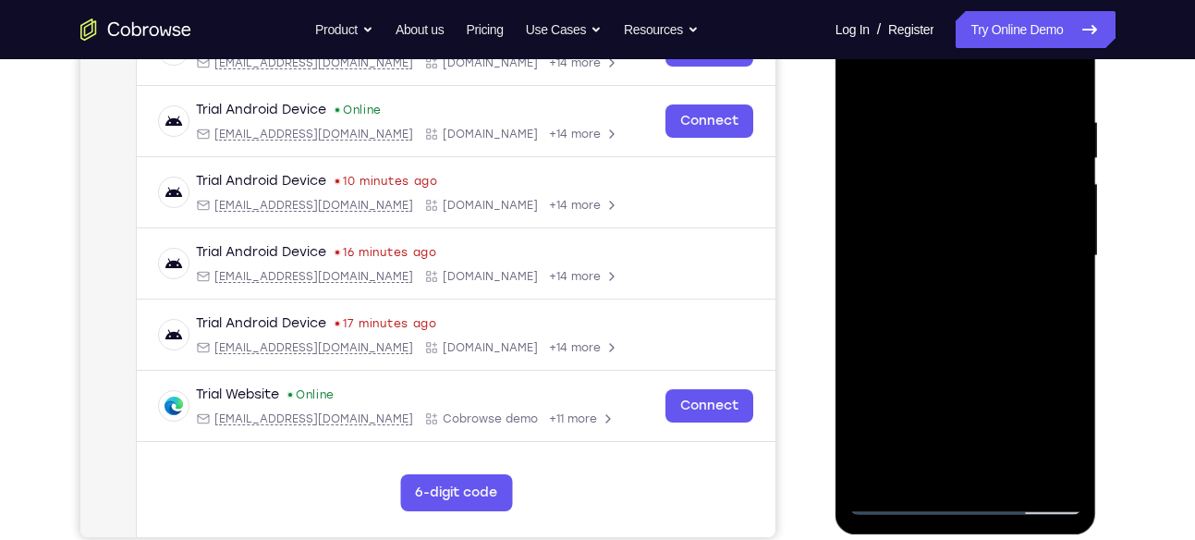
click at [970, 250] on div at bounding box center [965, 256] width 233 height 518
click at [1065, 435] on div at bounding box center [965, 256] width 233 height 518
click at [1054, 307] on div at bounding box center [965, 256] width 233 height 518
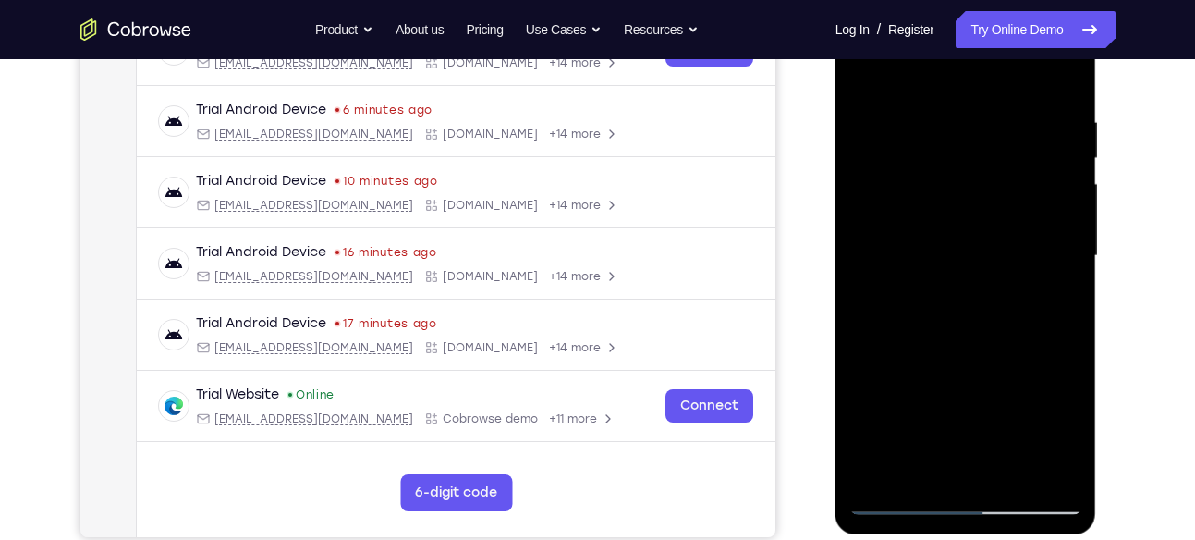
click at [860, 71] on div at bounding box center [965, 256] width 233 height 518
drag, startPoint x: 967, startPoint y: 258, endPoint x: 979, endPoint y: 178, distance: 80.4
click at [979, 178] on div at bounding box center [965, 256] width 233 height 518
drag, startPoint x: 1004, startPoint y: 353, endPoint x: 1025, endPoint y: 203, distance: 151.2
click at [1025, 203] on div at bounding box center [965, 256] width 233 height 518
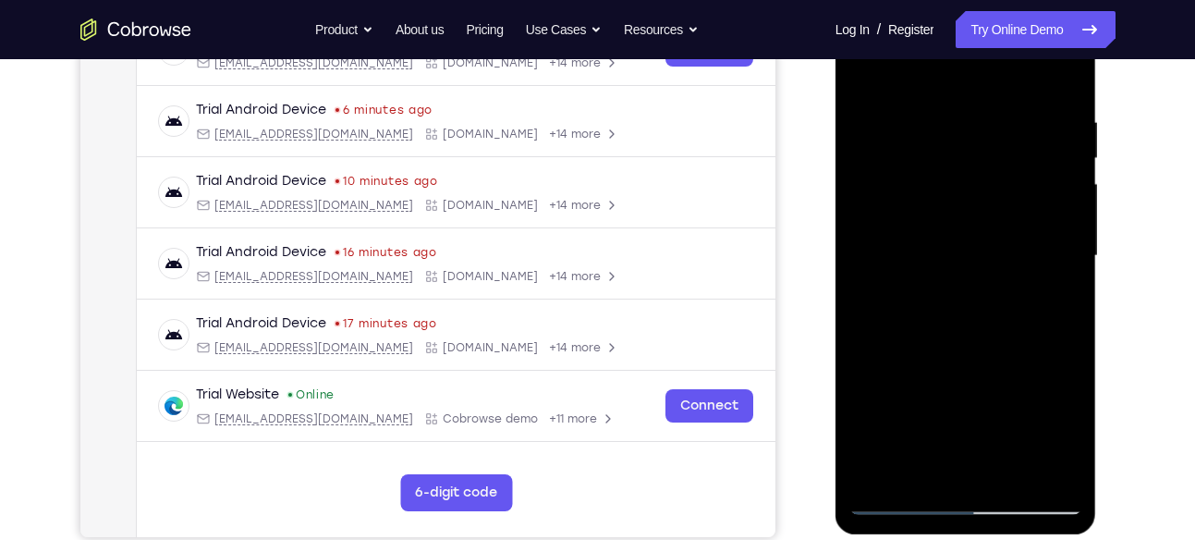
drag, startPoint x: 1006, startPoint y: 426, endPoint x: 1021, endPoint y: 301, distance: 125.8
click at [1021, 301] on div at bounding box center [965, 256] width 233 height 518
click at [1011, 309] on div at bounding box center [965, 256] width 233 height 518
click at [894, 76] on div at bounding box center [965, 256] width 233 height 518
click at [1011, 104] on div at bounding box center [965, 256] width 233 height 518
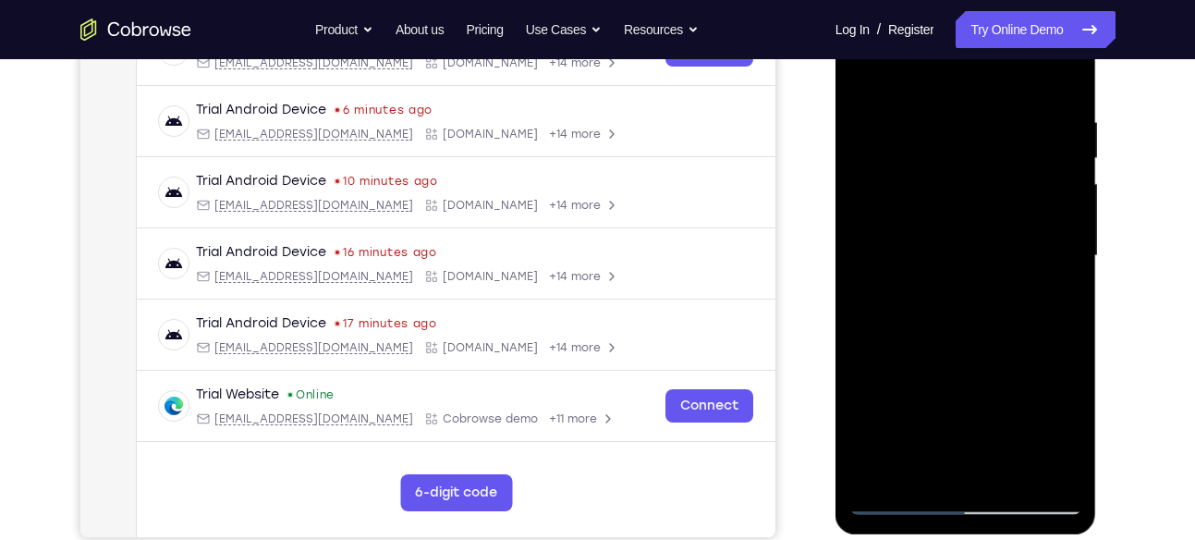
click at [990, 167] on div at bounding box center [965, 256] width 233 height 518
click at [986, 248] on div at bounding box center [965, 256] width 233 height 518
click at [977, 223] on div at bounding box center [965, 256] width 233 height 518
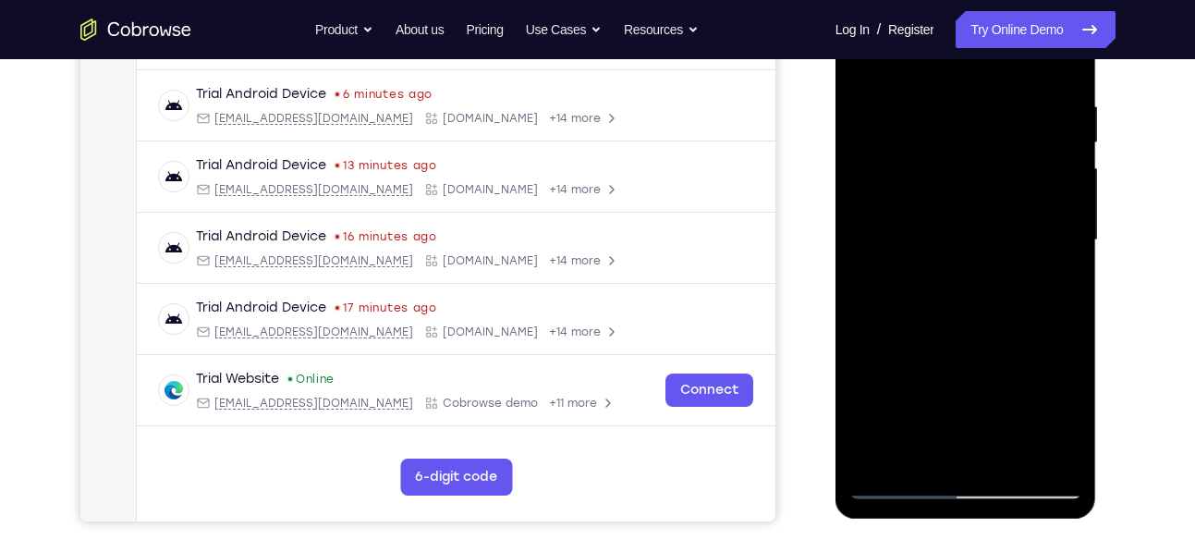
scroll to position [341, 0]
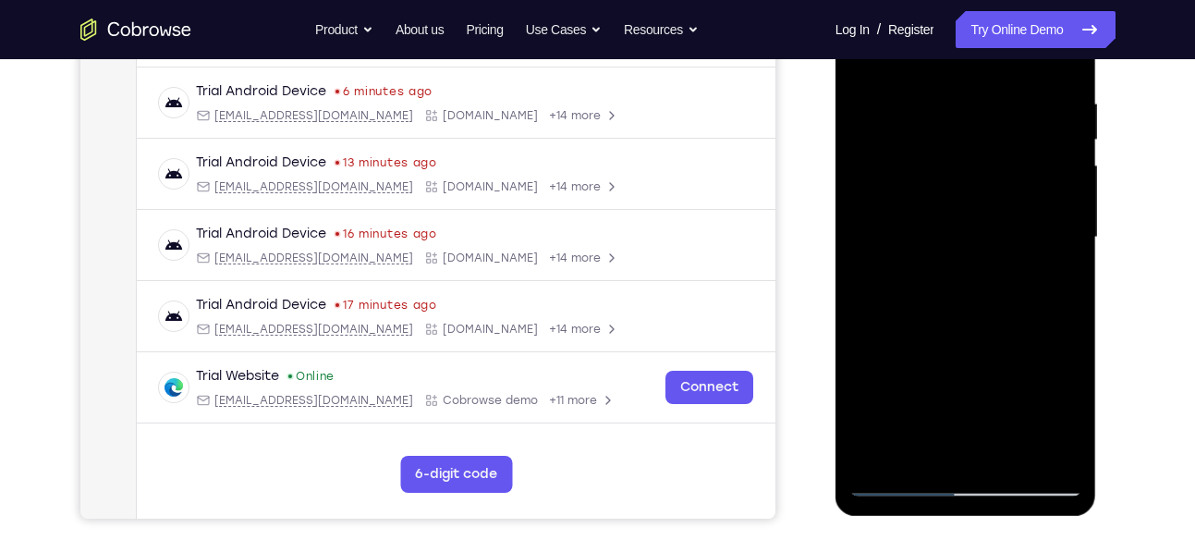
click at [900, 479] on div at bounding box center [965, 238] width 233 height 518
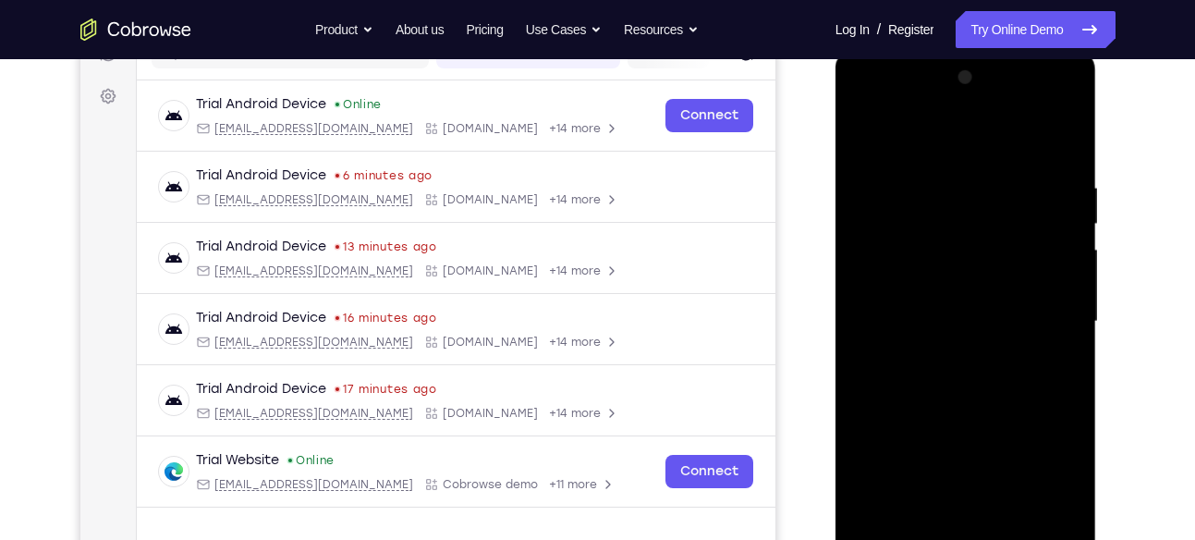
scroll to position [258, 0]
click at [864, 103] on div at bounding box center [965, 321] width 233 height 518
click at [894, 267] on div at bounding box center [965, 321] width 233 height 518
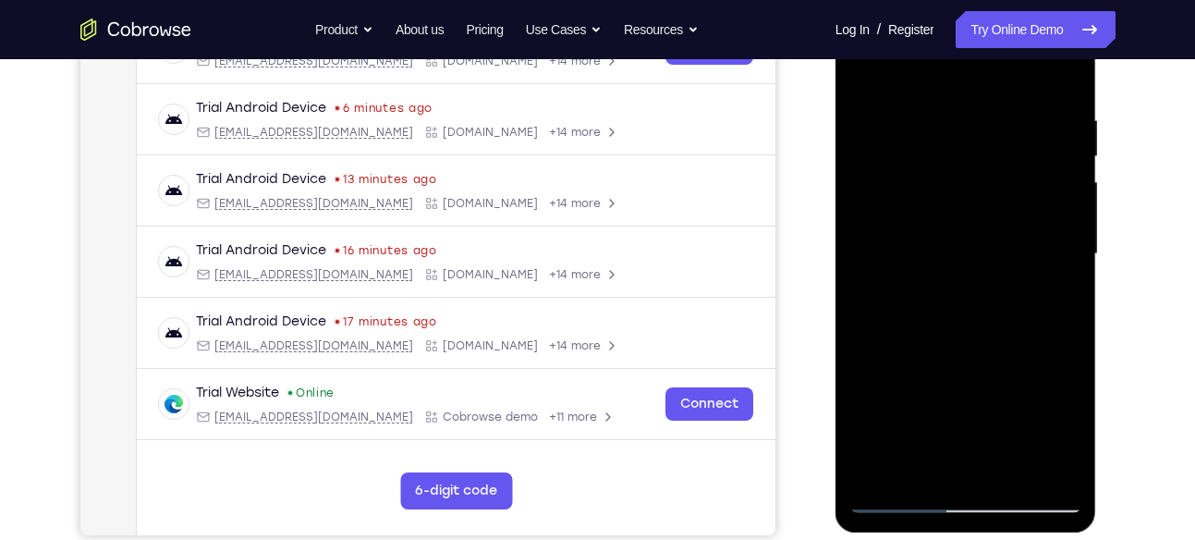
click at [1008, 469] on div at bounding box center [965, 254] width 233 height 518
drag, startPoint x: 966, startPoint y: 258, endPoint x: 1007, endPoint y: 58, distance: 203.7
click at [1007, 58] on div at bounding box center [965, 254] width 233 height 518
click at [959, 454] on div at bounding box center [965, 254] width 233 height 518
click at [1056, 74] on div at bounding box center [965, 254] width 233 height 518
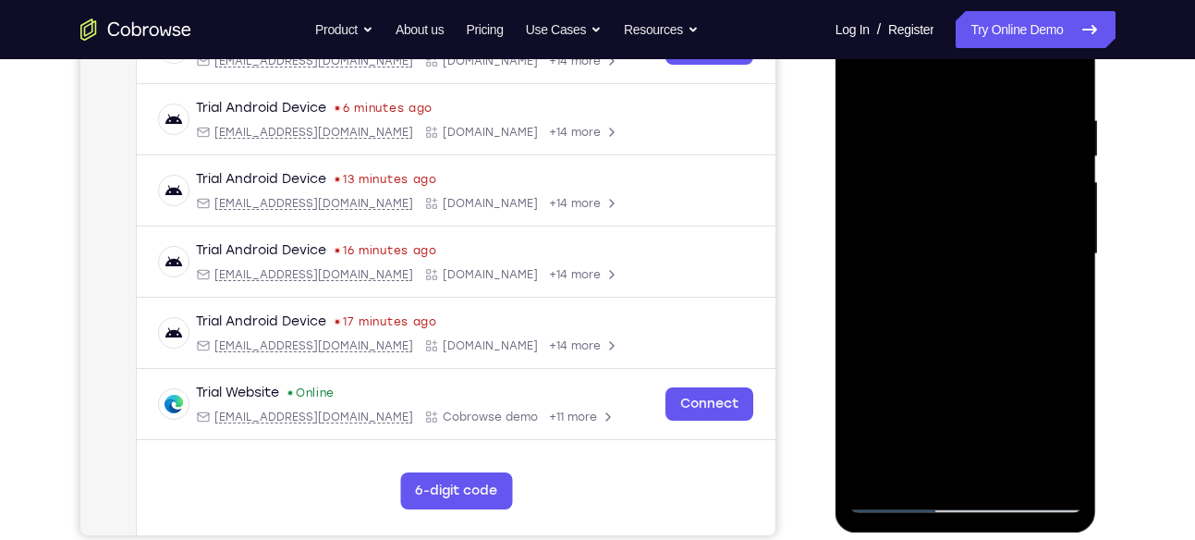
click at [886, 472] on div at bounding box center [965, 254] width 233 height 518
click at [936, 257] on div at bounding box center [965, 254] width 233 height 518
drag, startPoint x: 952, startPoint y: 425, endPoint x: 966, endPoint y: 348, distance: 78.9
click at [966, 348] on div at bounding box center [965, 254] width 233 height 518
click at [963, 350] on div at bounding box center [965, 254] width 233 height 518
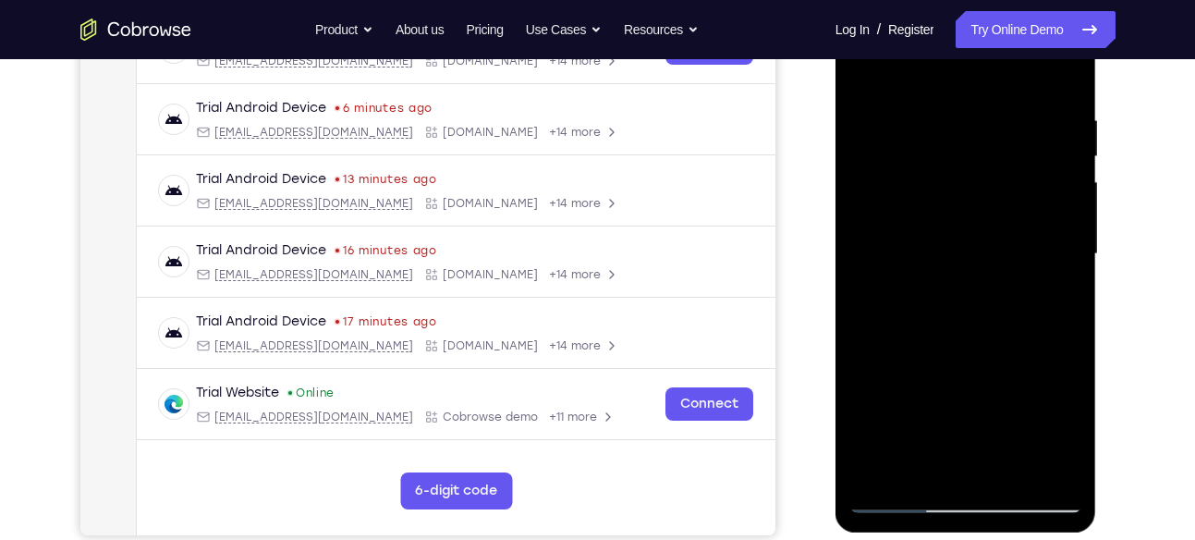
click at [924, 433] on div at bounding box center [965, 254] width 233 height 518
click at [869, 75] on div at bounding box center [965, 254] width 233 height 518
click at [1050, 209] on div at bounding box center [965, 254] width 233 height 518
drag, startPoint x: 920, startPoint y: 128, endPoint x: 923, endPoint y: 105, distance: 23.4
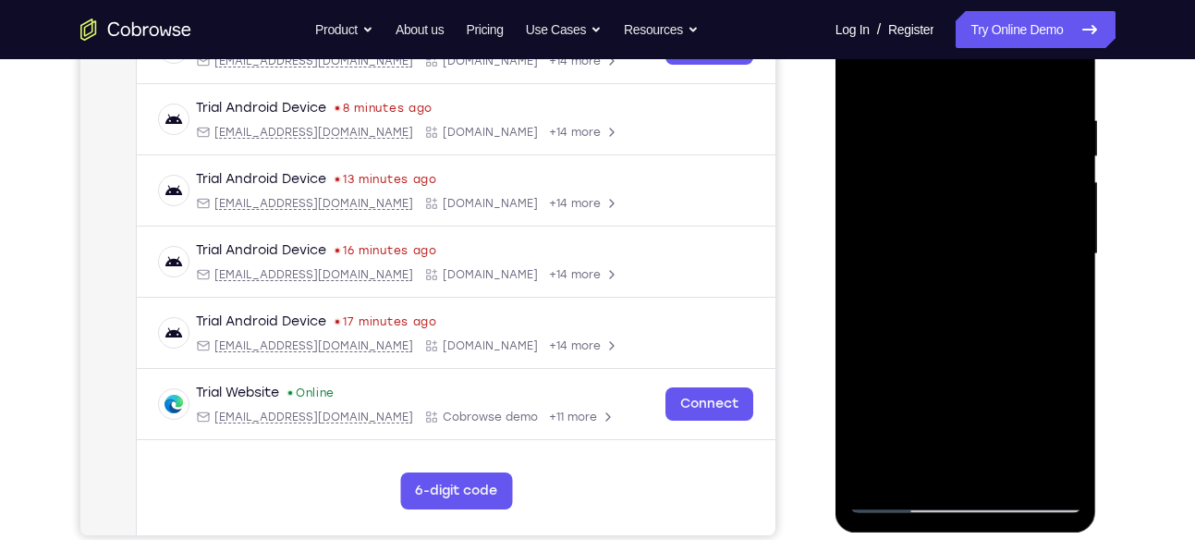
click at [923, 105] on div at bounding box center [965, 254] width 233 height 518
click at [872, 67] on div at bounding box center [965, 254] width 233 height 518
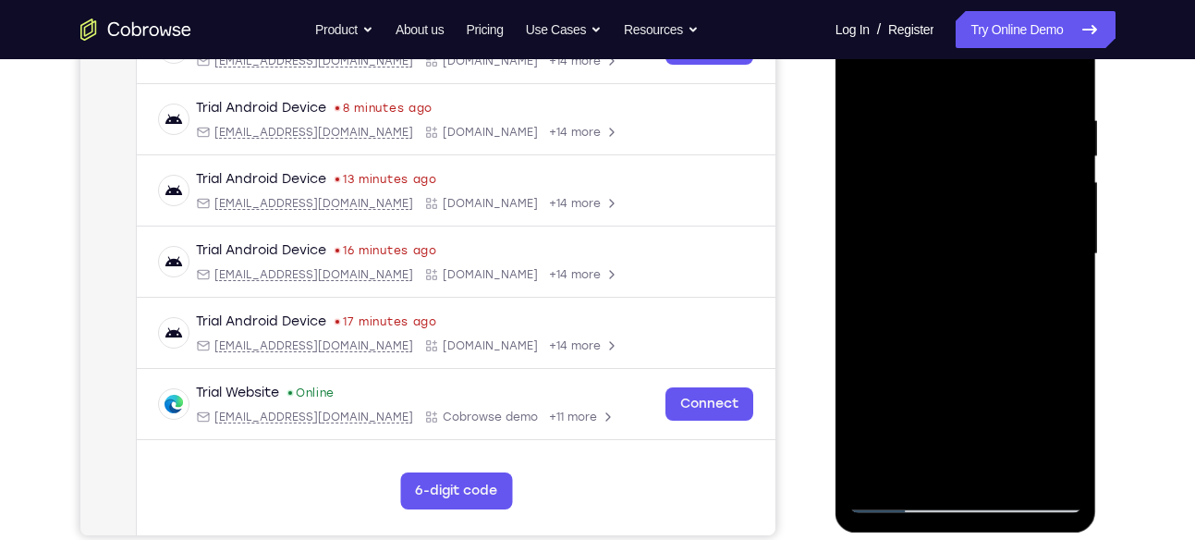
click at [1067, 62] on div at bounding box center [965, 254] width 233 height 518
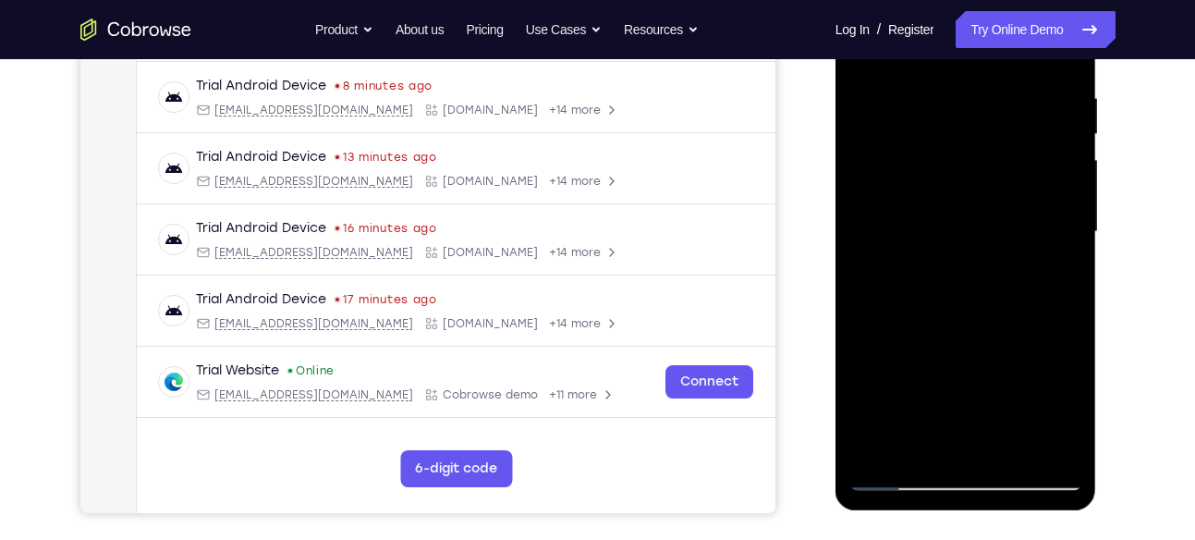
scroll to position [348, 0]
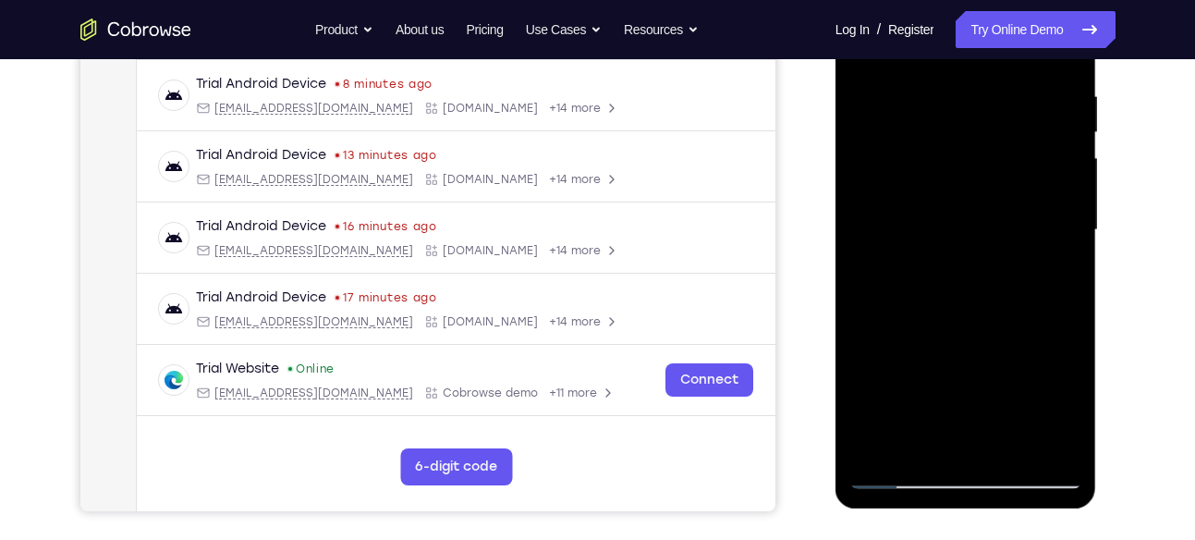
click at [910, 186] on div at bounding box center [965, 230] width 233 height 518
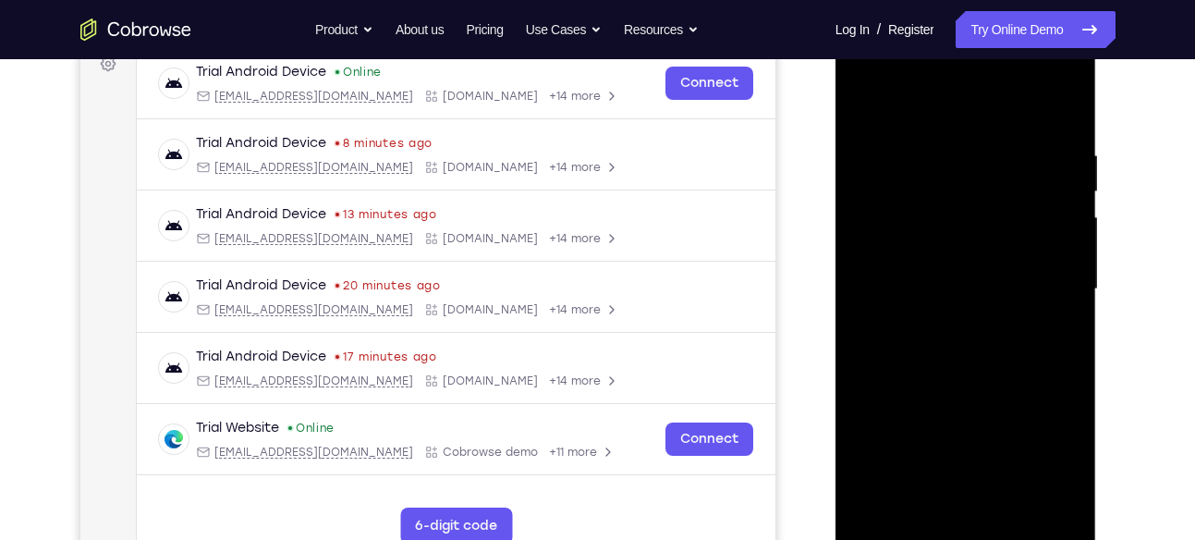
click at [862, 99] on div at bounding box center [965, 290] width 233 height 518
drag, startPoint x: 926, startPoint y: 279, endPoint x: 852, endPoint y: 141, distance: 156.3
click at [852, 141] on div at bounding box center [965, 290] width 233 height 518
drag, startPoint x: 947, startPoint y: 191, endPoint x: 954, endPoint y: 265, distance: 74.2
click at [954, 265] on div at bounding box center [965, 290] width 233 height 518
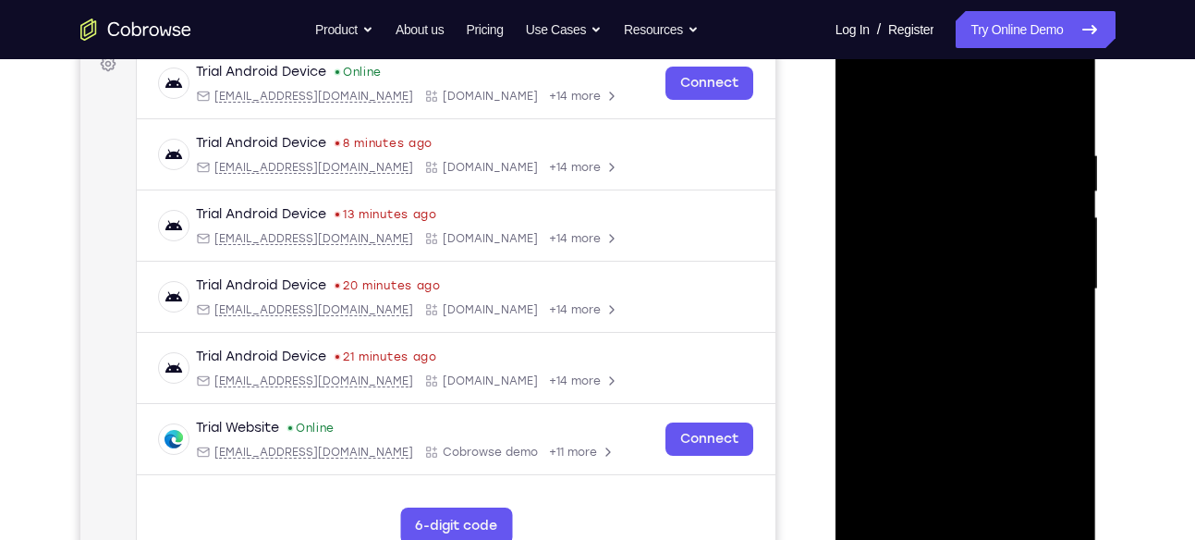
click at [861, 94] on div at bounding box center [965, 290] width 233 height 518
drag, startPoint x: 994, startPoint y: 287, endPoint x: 994, endPoint y: 216, distance: 70.2
drag, startPoint x: 158, startPoint y: 200, endPoint x: 1125, endPoint y: 252, distance: 968.2
click at [1125, 252] on div "Your Support Agent Your Customer Web iOS Android Next Steps We’d be happy to gi…" at bounding box center [597, 379] width 1183 height 1219
click at [1014, 276] on div at bounding box center [965, 290] width 233 height 518
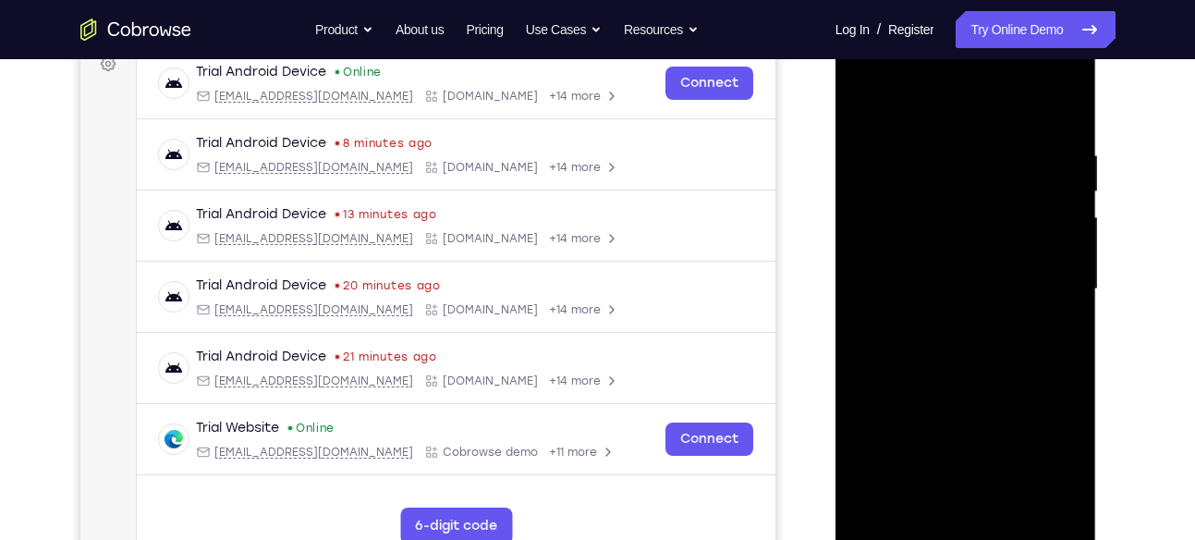
drag, startPoint x: 1005, startPoint y: 217, endPoint x: 1010, endPoint y: 310, distance: 92.6
click at [1010, 310] on div at bounding box center [965, 290] width 233 height 518
click at [865, 104] on div at bounding box center [965, 290] width 233 height 518
click at [952, 149] on div at bounding box center [965, 290] width 233 height 518
click at [988, 137] on div at bounding box center [965, 290] width 233 height 518
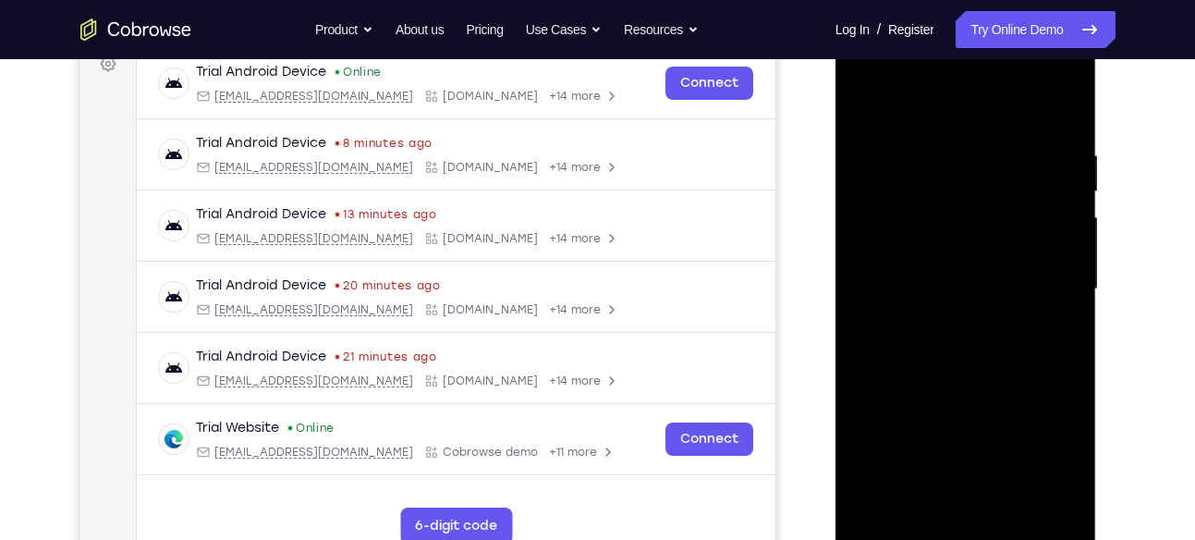
click at [863, 100] on div at bounding box center [965, 290] width 233 height 518
click at [944, 147] on div at bounding box center [965, 290] width 233 height 518
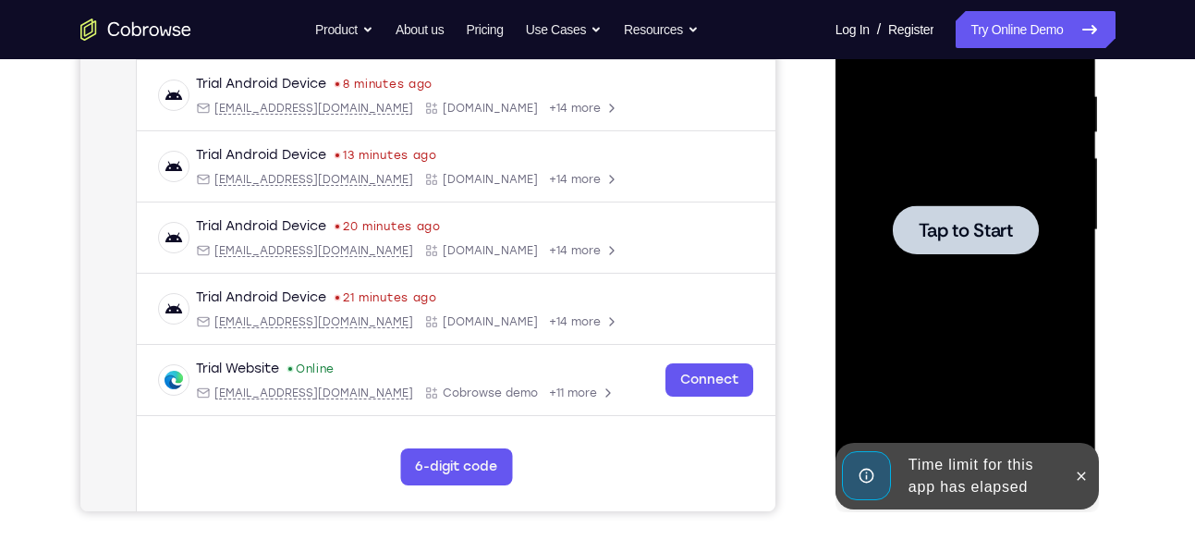
scroll to position [319, 0]
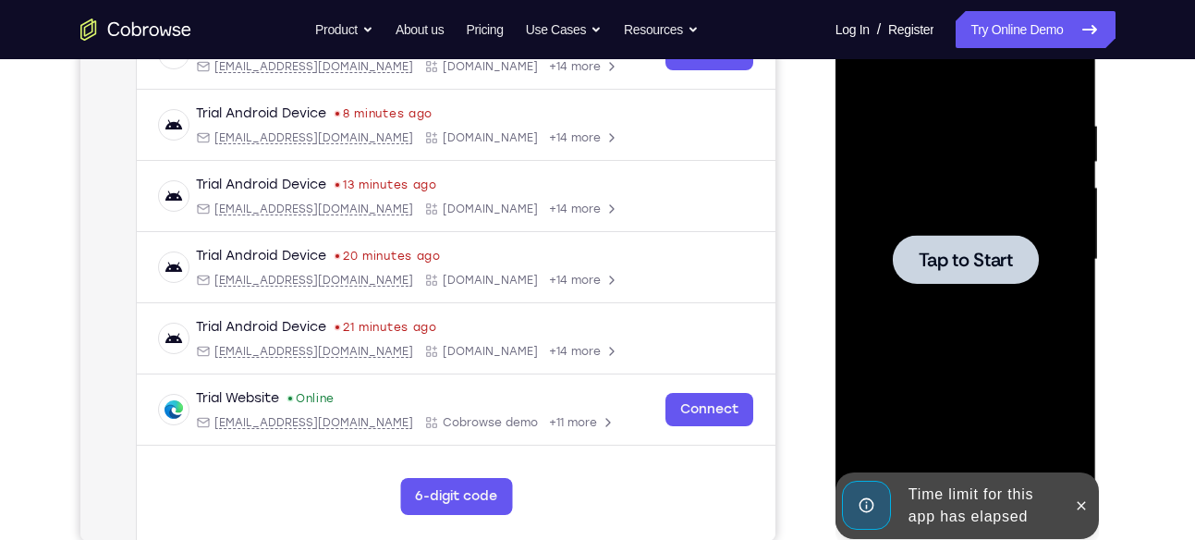
click at [975, 216] on div at bounding box center [965, 260] width 233 height 518
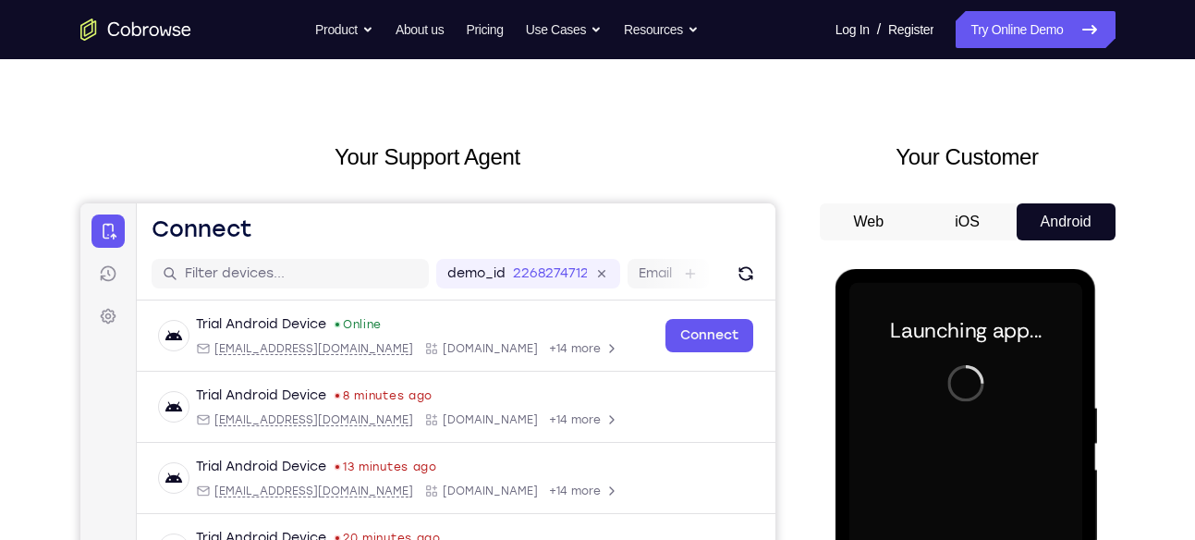
scroll to position [0, 0]
